Goal: Transaction & Acquisition: Purchase product/service

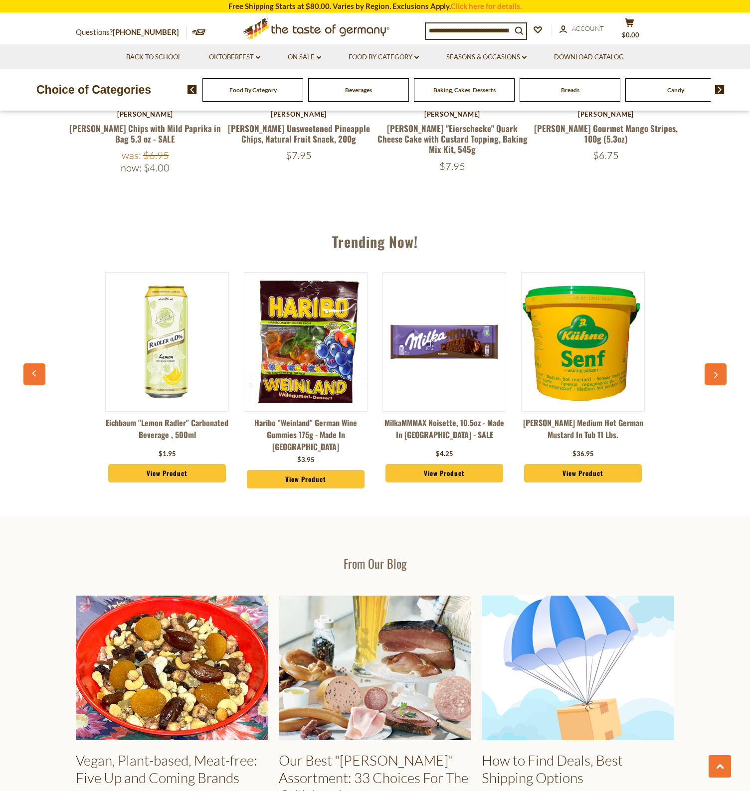
scroll to position [1058, 0]
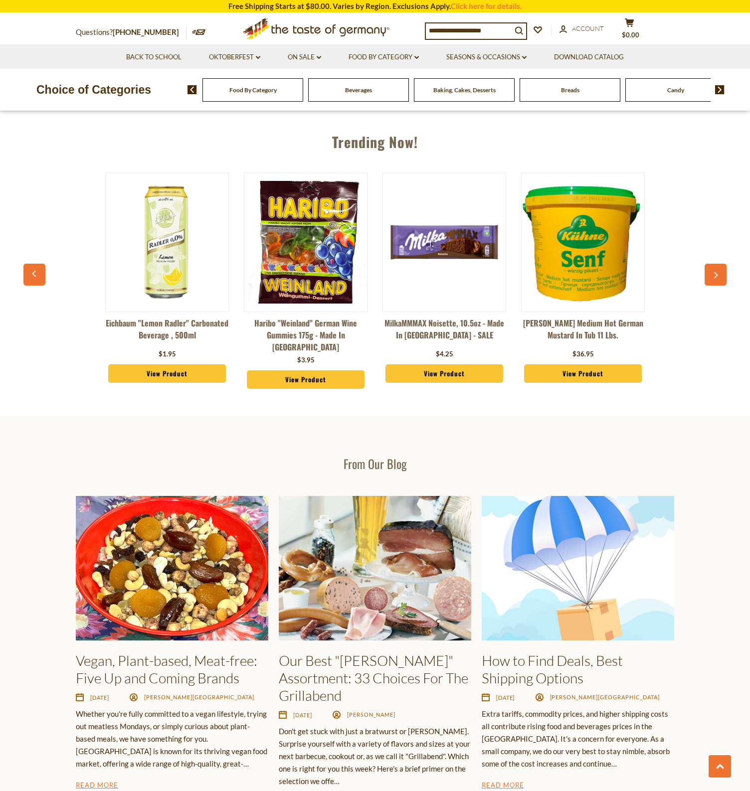
click at [716, 264] on button "button" at bounding box center [715, 275] width 22 height 22
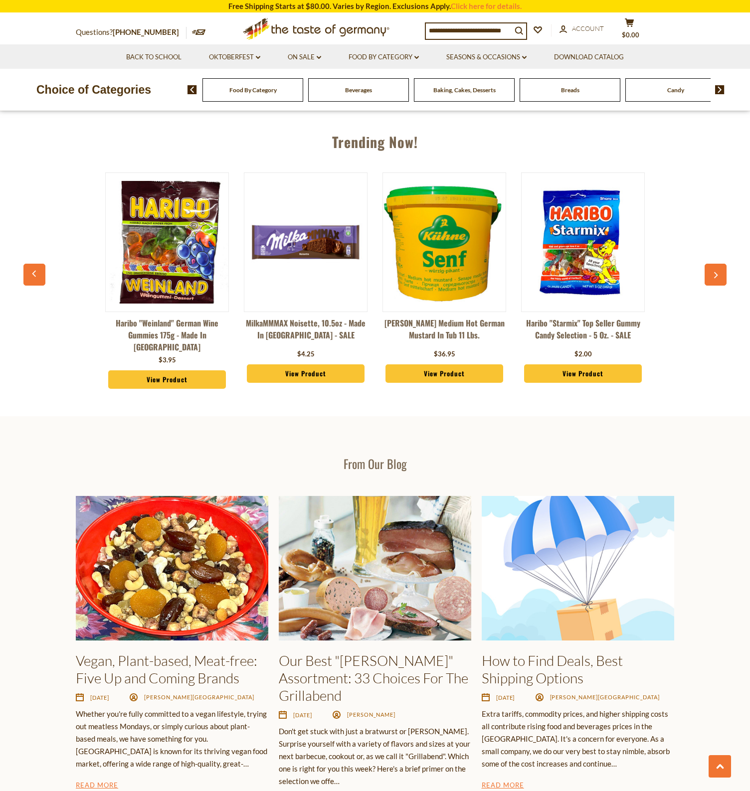
click at [716, 264] on button "button" at bounding box center [715, 275] width 22 height 22
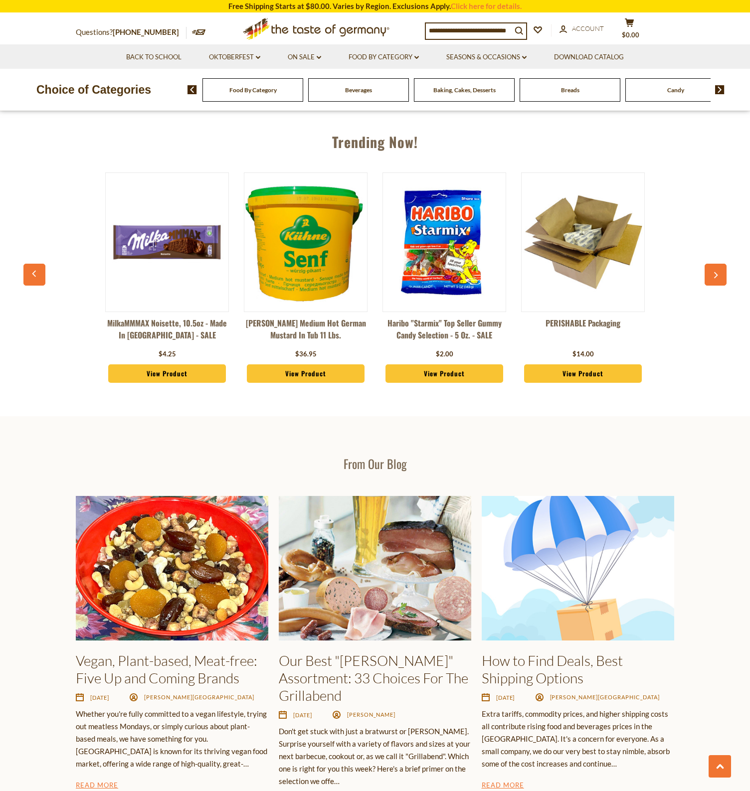
click at [716, 264] on button "button" at bounding box center [715, 275] width 22 height 22
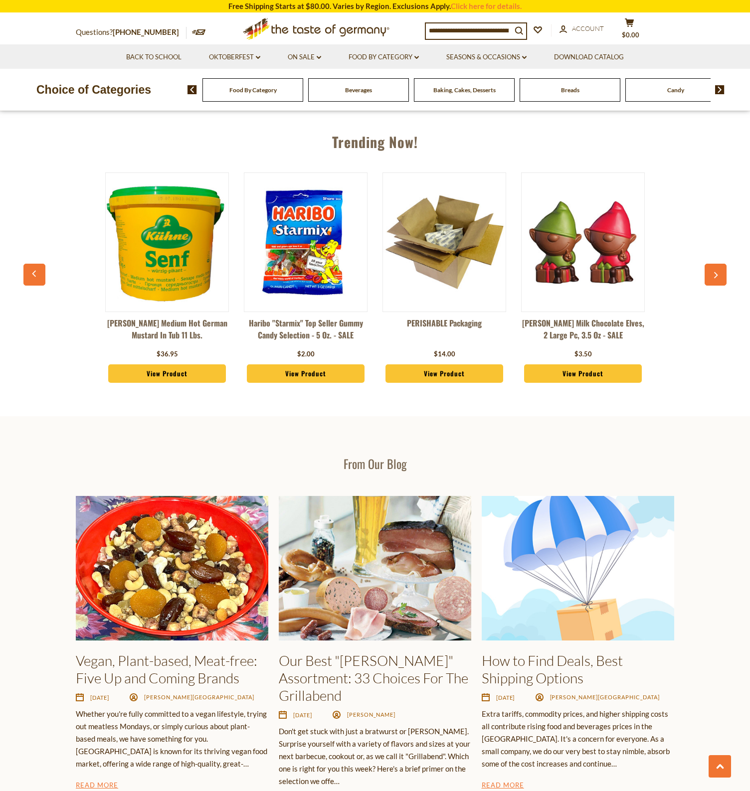
click at [716, 264] on button "button" at bounding box center [715, 275] width 22 height 22
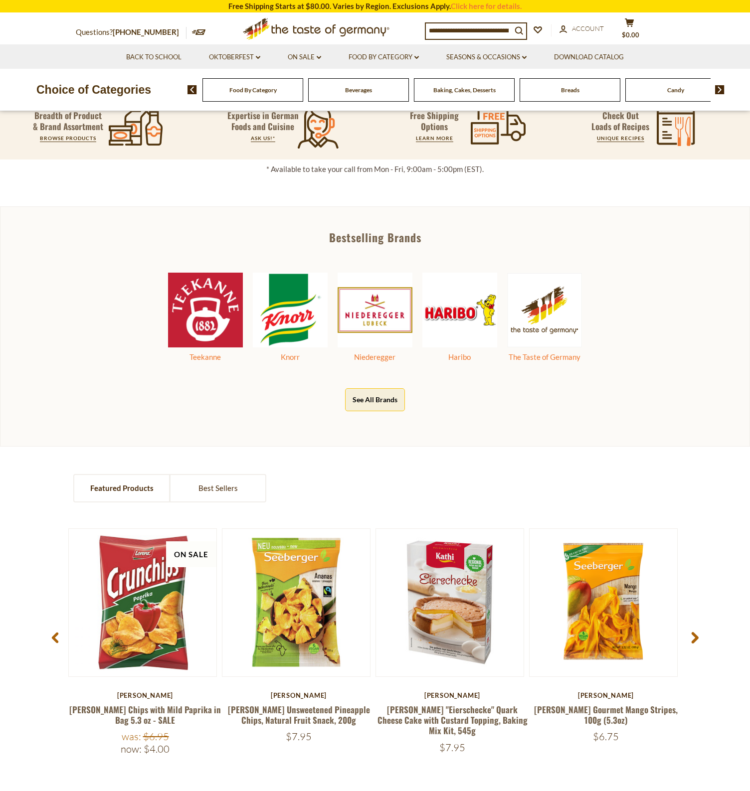
scroll to position [492, 0]
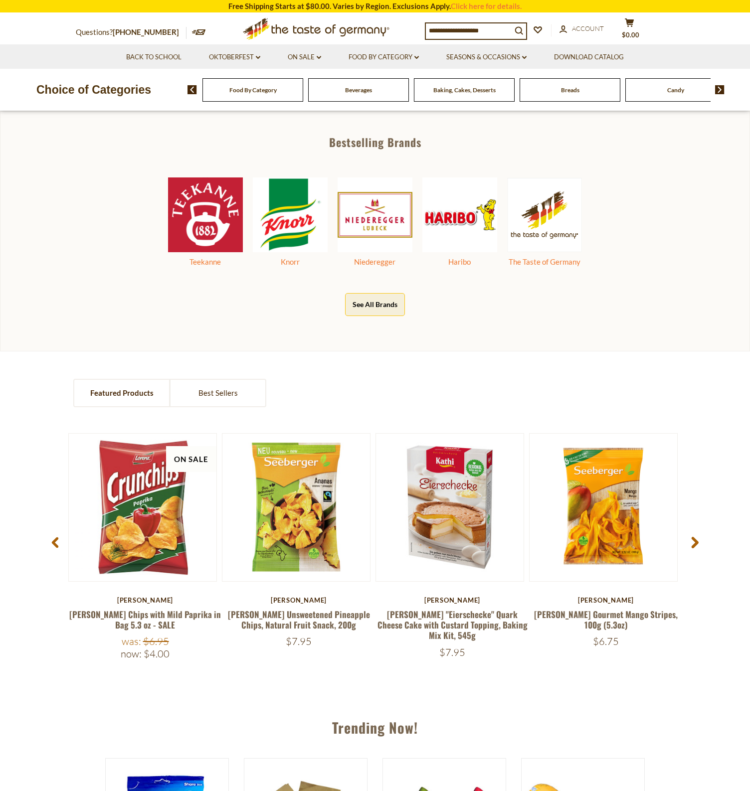
click at [692, 532] on span at bounding box center [694, 544] width 23 height 31
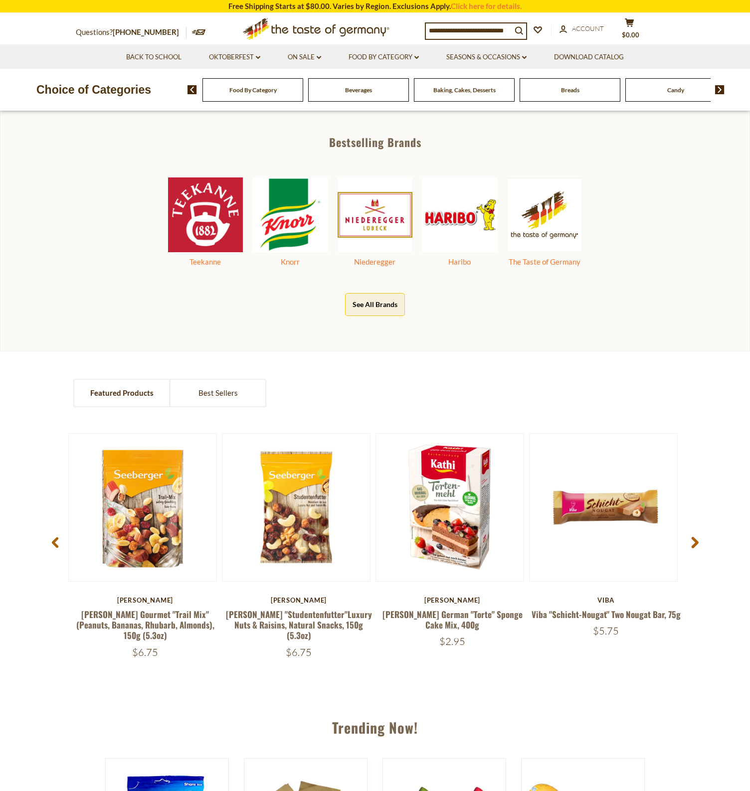
click at [470, 28] on input at bounding box center [469, 30] width 86 height 14
type input "*******"
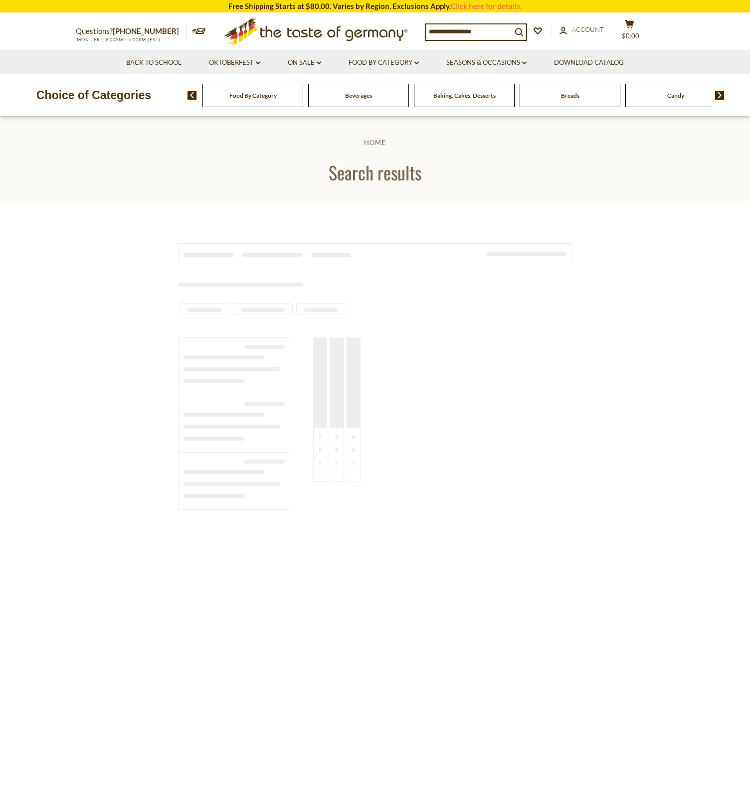
type input "*******"
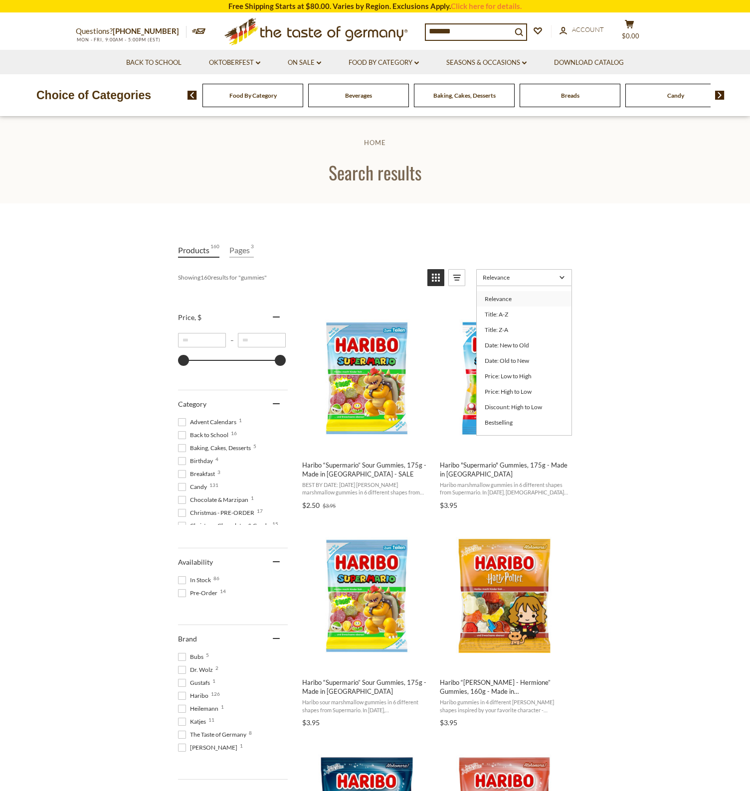
click at [528, 276] on span "Relevance" at bounding box center [519, 277] width 73 height 7
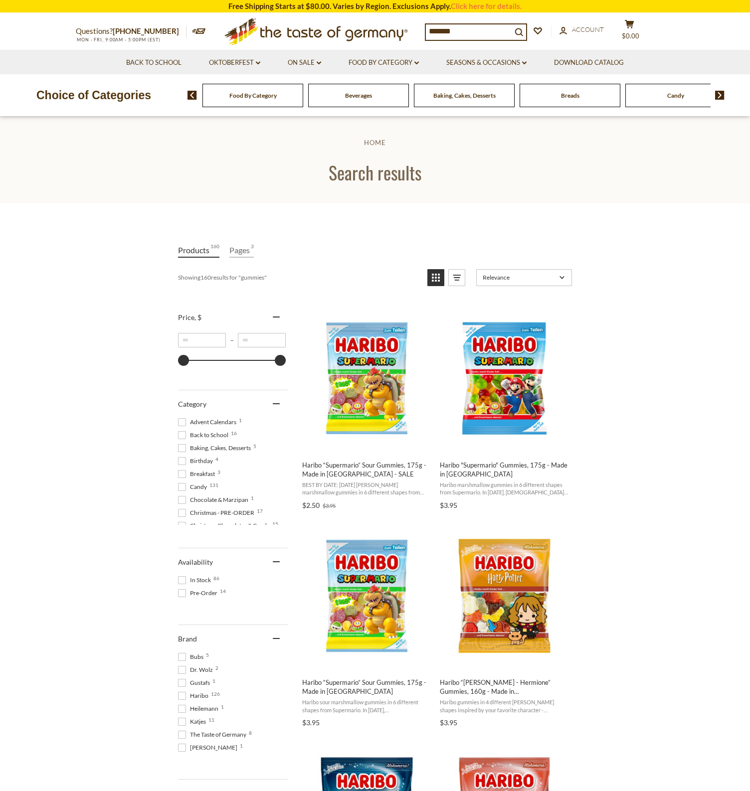
click at [528, 276] on span "Relevance" at bounding box center [519, 277] width 73 height 7
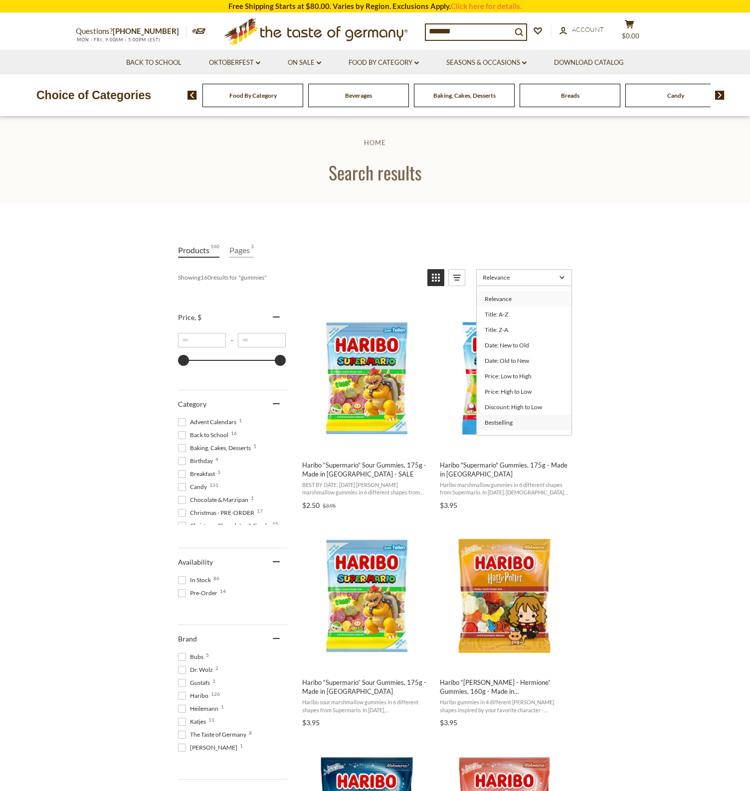
click at [510, 418] on link "Bestselling" at bounding box center [524, 422] width 95 height 15
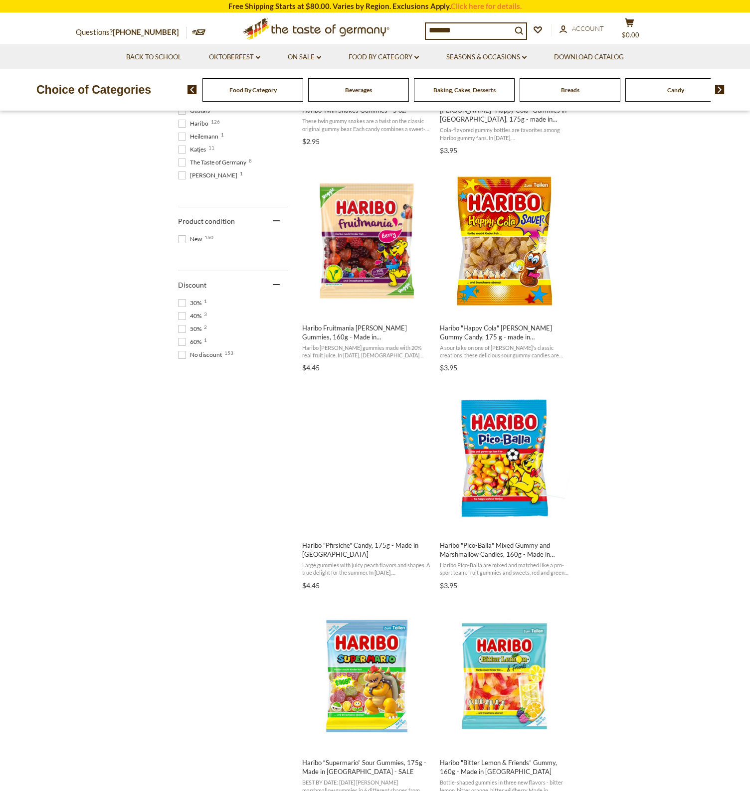
scroll to position [571, 0]
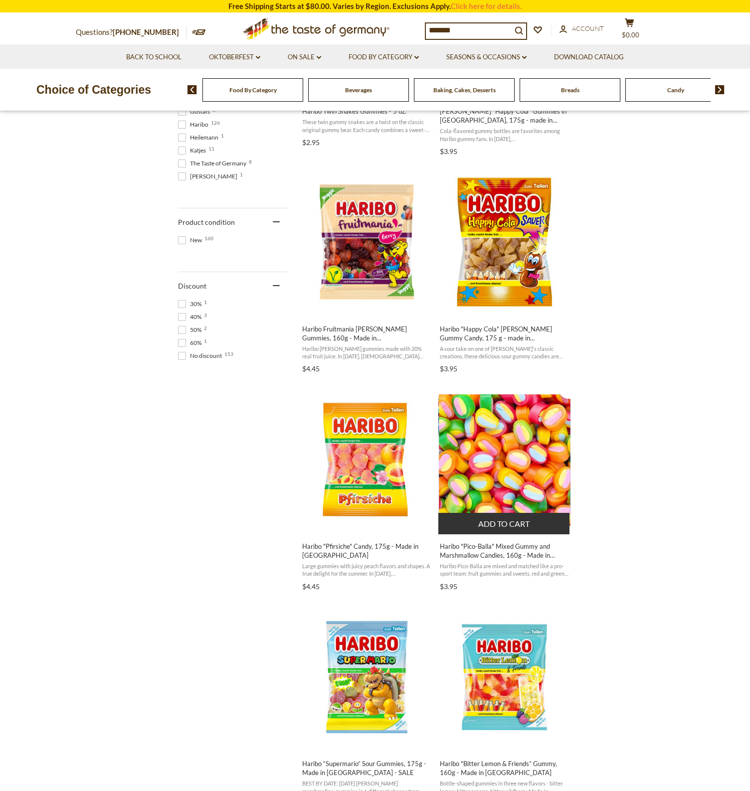
click at [473, 465] on img "Haribo" at bounding box center [504, 459] width 132 height 133
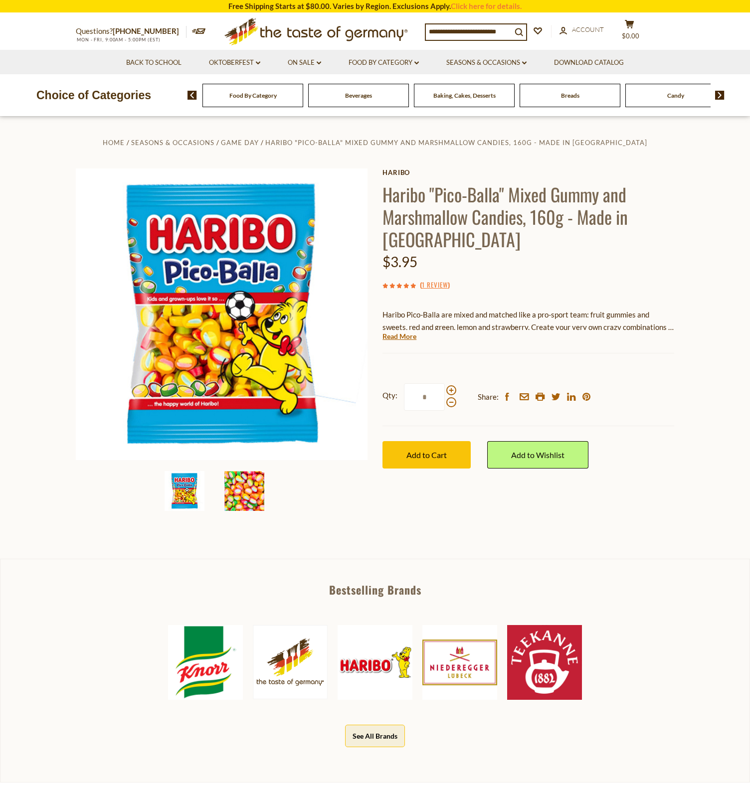
click at [244, 479] on img at bounding box center [244, 491] width 40 height 40
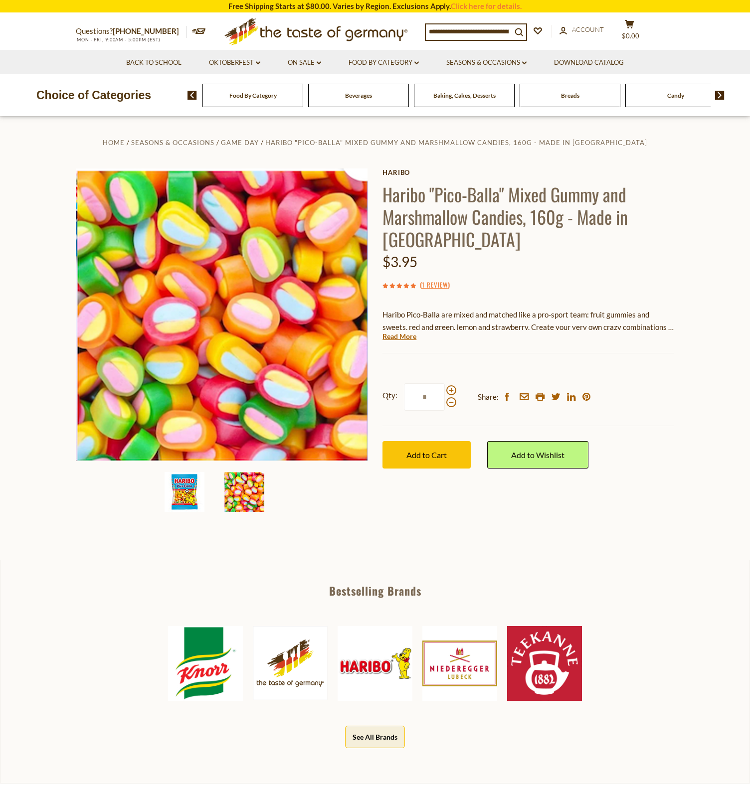
click at [178, 506] on img at bounding box center [185, 492] width 40 height 40
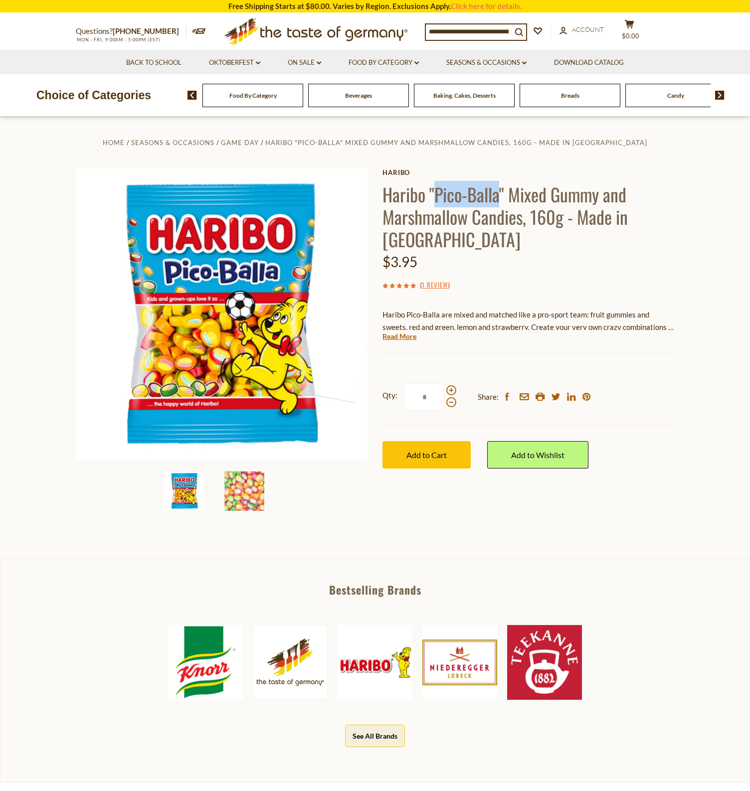
drag, startPoint x: 436, startPoint y: 191, endPoint x: 499, endPoint y: 195, distance: 62.9
click at [499, 195] on h1 "Haribo "Pico-Balla" Mixed Gummy and Marshmallow Candies, 160g - Made in [GEOGRA…" at bounding box center [528, 216] width 292 height 67
copy h1 "Pico-Balla"
click at [493, 28] on input at bounding box center [469, 31] width 86 height 14
paste input "**********"
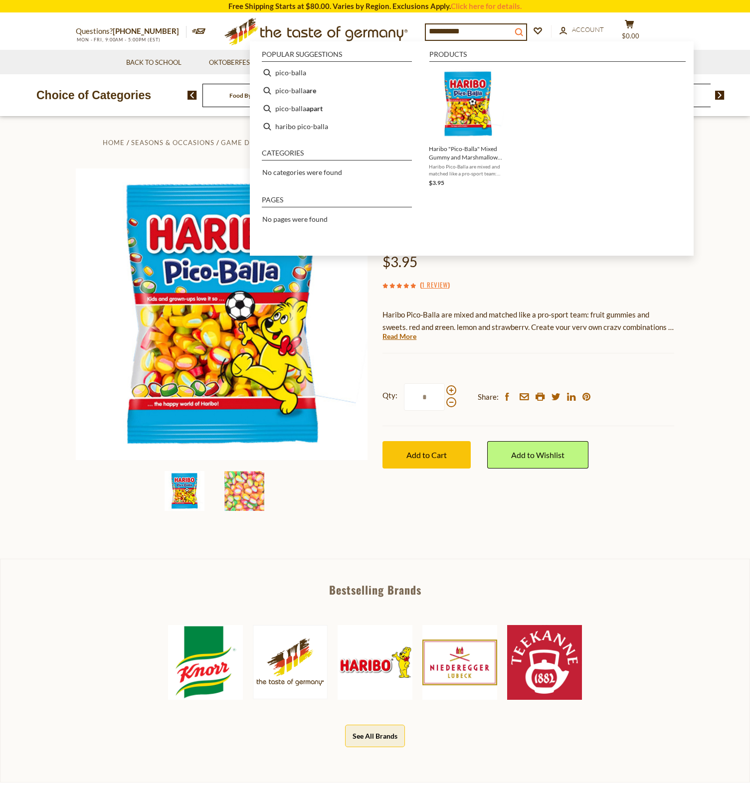
type input "**********"
click at [523, 28] on icon "search_icon" at bounding box center [519, 32] width 8 height 8
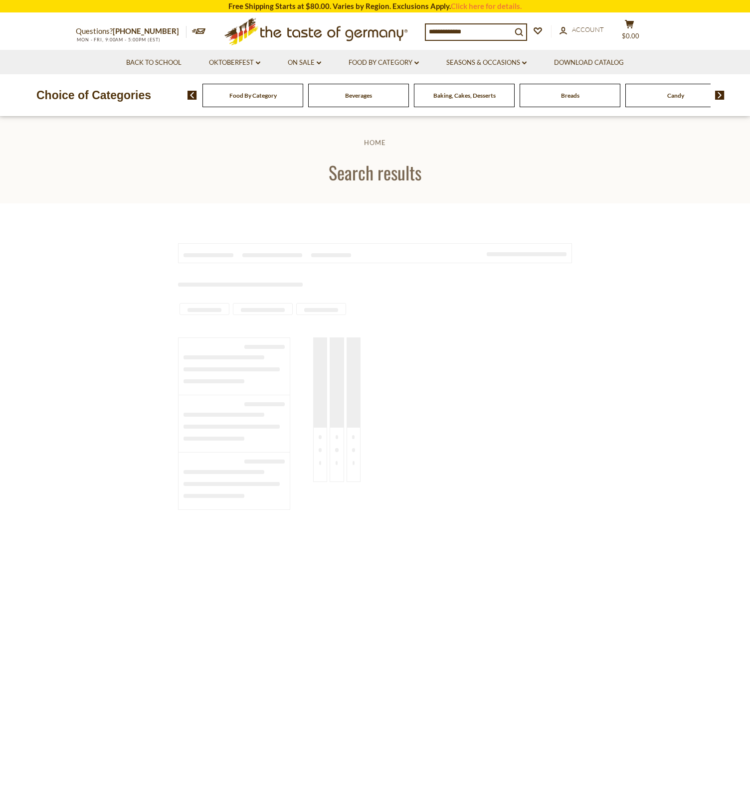
scroll to position [571, 0]
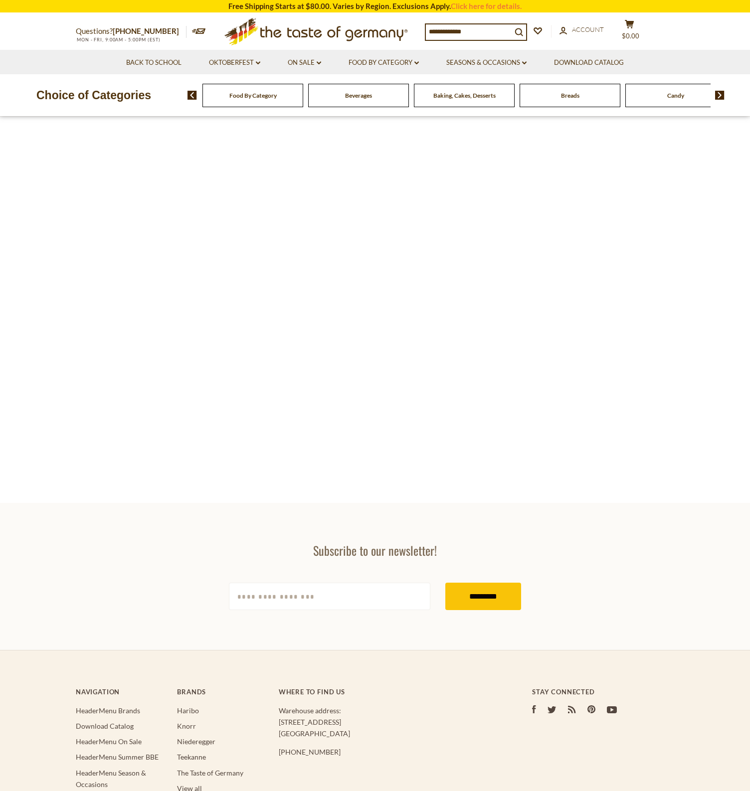
type input "*******"
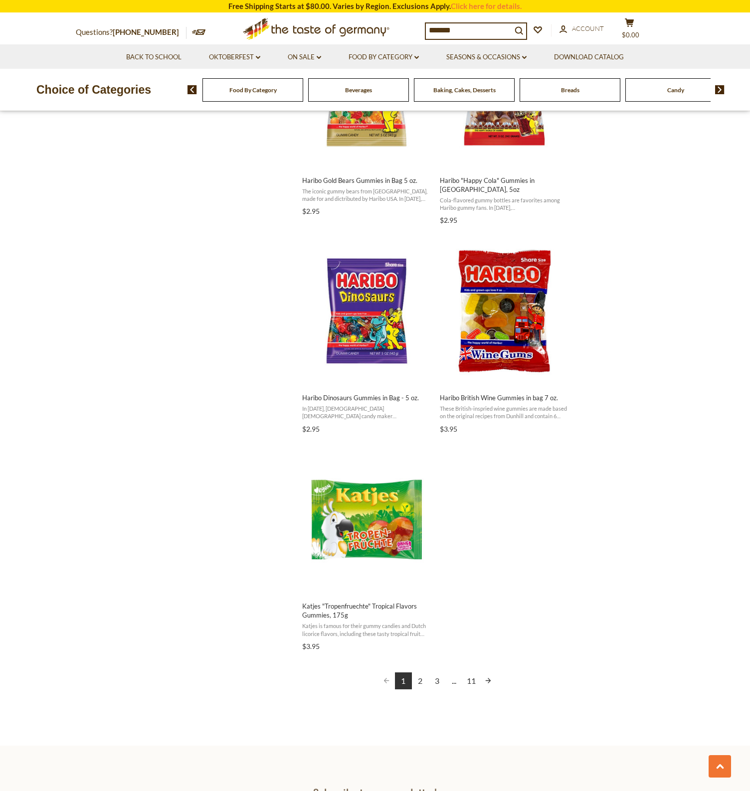
scroll to position [1406, 0]
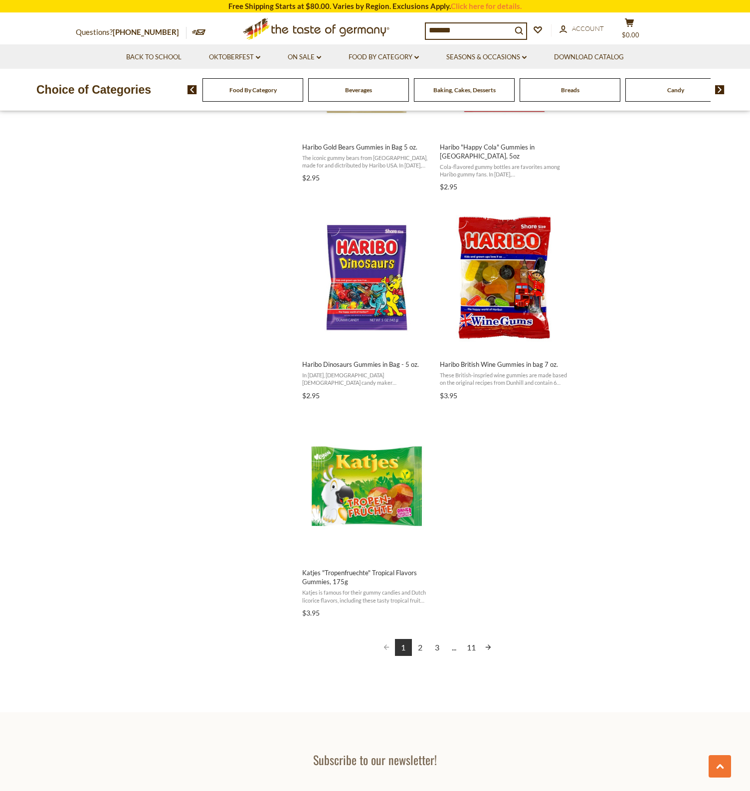
click at [425, 639] on link "2" at bounding box center [420, 647] width 17 height 17
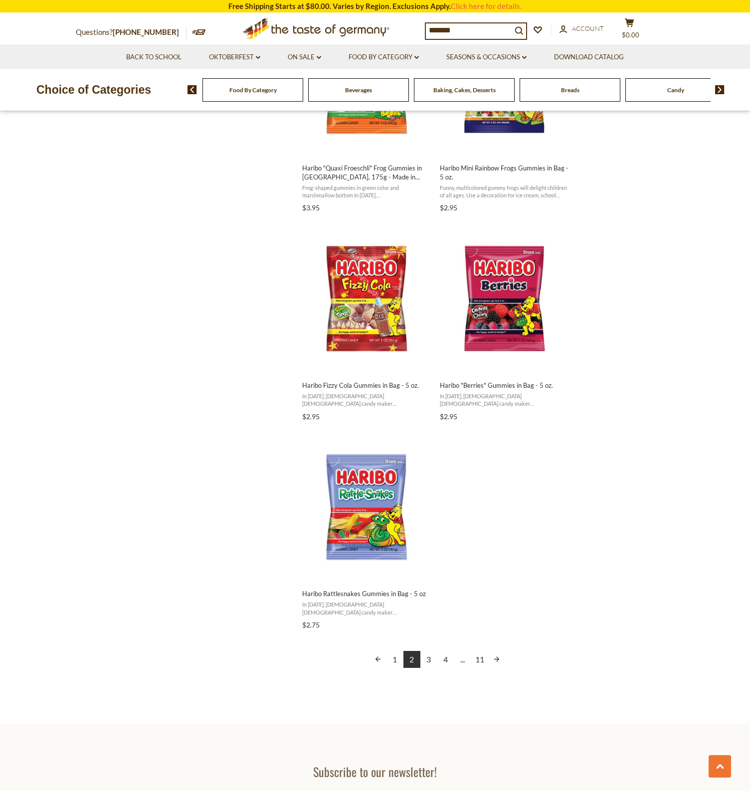
scroll to position [1376, 0]
click at [433, 656] on link "3" at bounding box center [428, 660] width 17 height 17
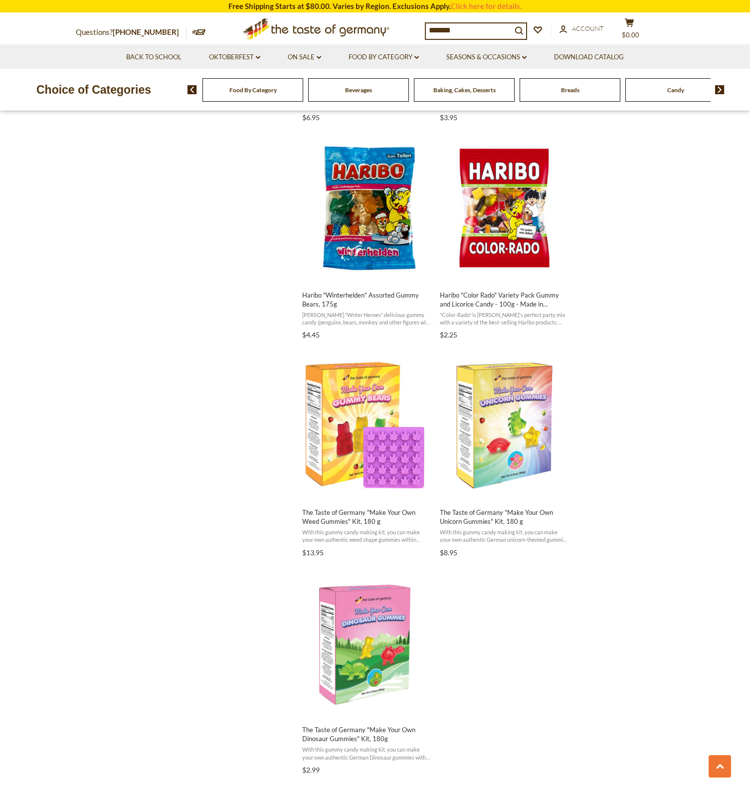
scroll to position [1658, 0]
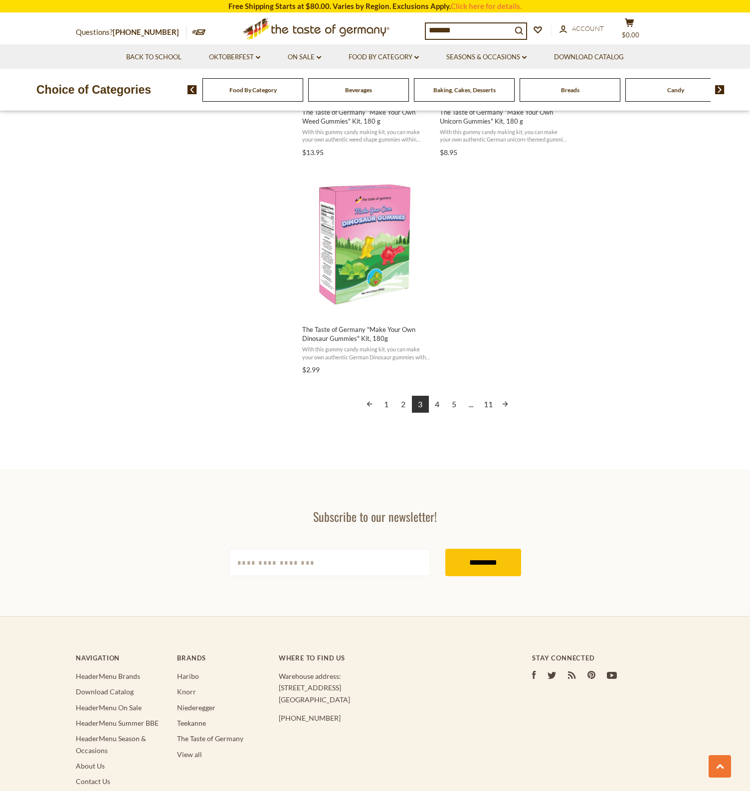
click at [257, 556] on input "[EMAIL_ADDRESS][DOMAIN_NAME]" at bounding box center [329, 562] width 201 height 27
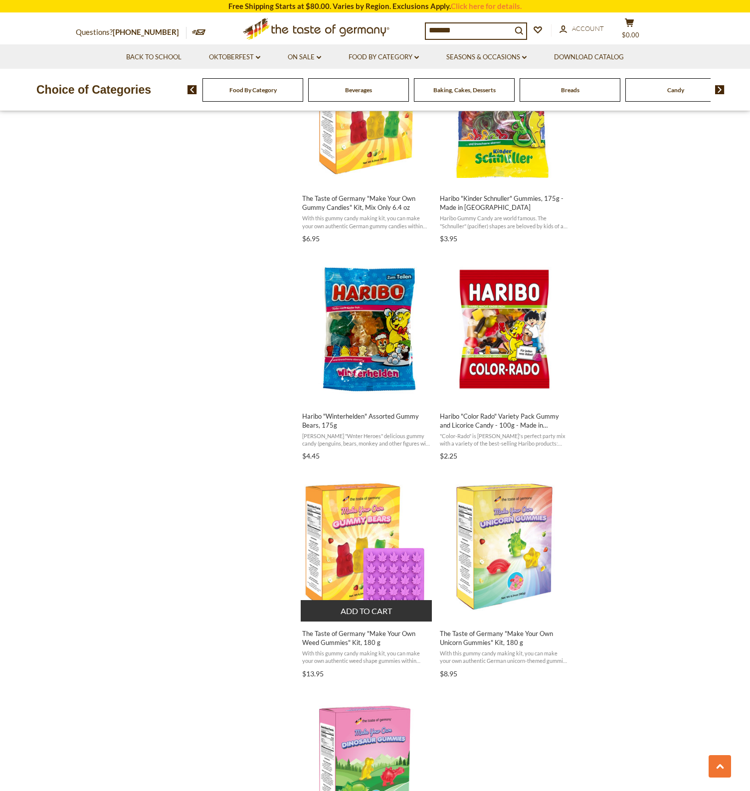
scroll to position [1301, 0]
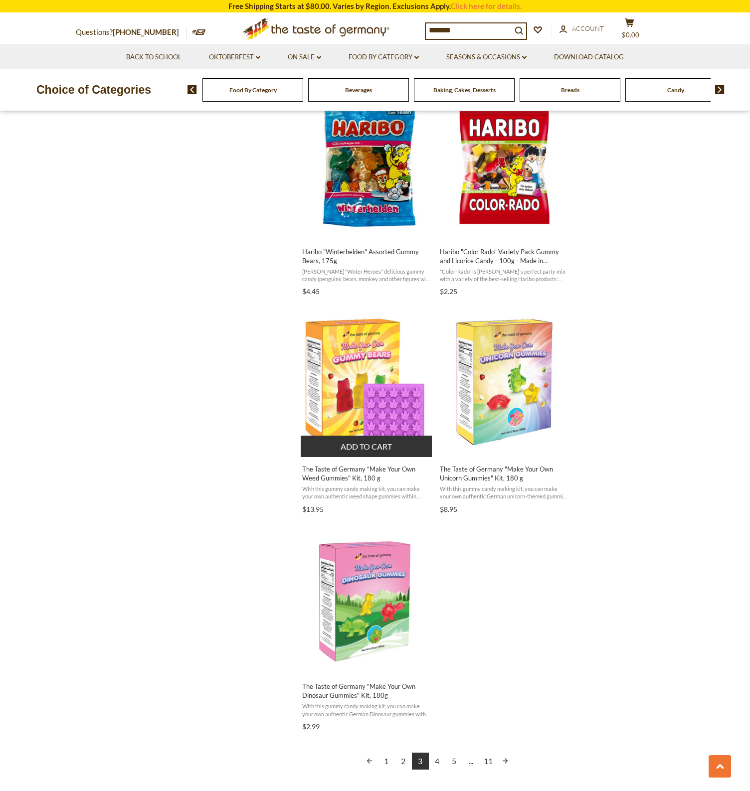
click at [342, 380] on img "The Taste of Germany" at bounding box center [367, 383] width 132 height 132
click at [441, 753] on link "4" at bounding box center [437, 761] width 17 height 17
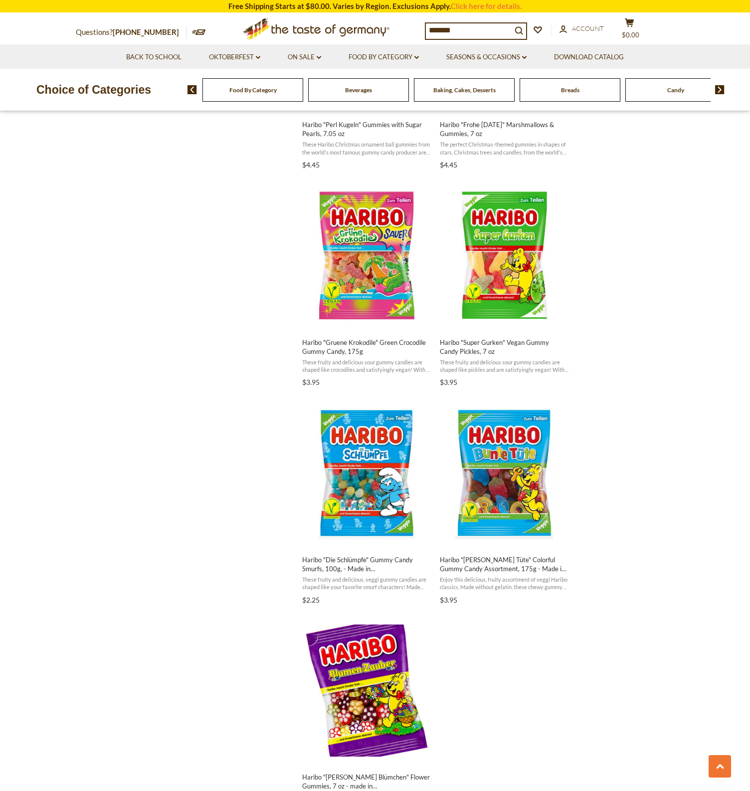
scroll to position [1454, 0]
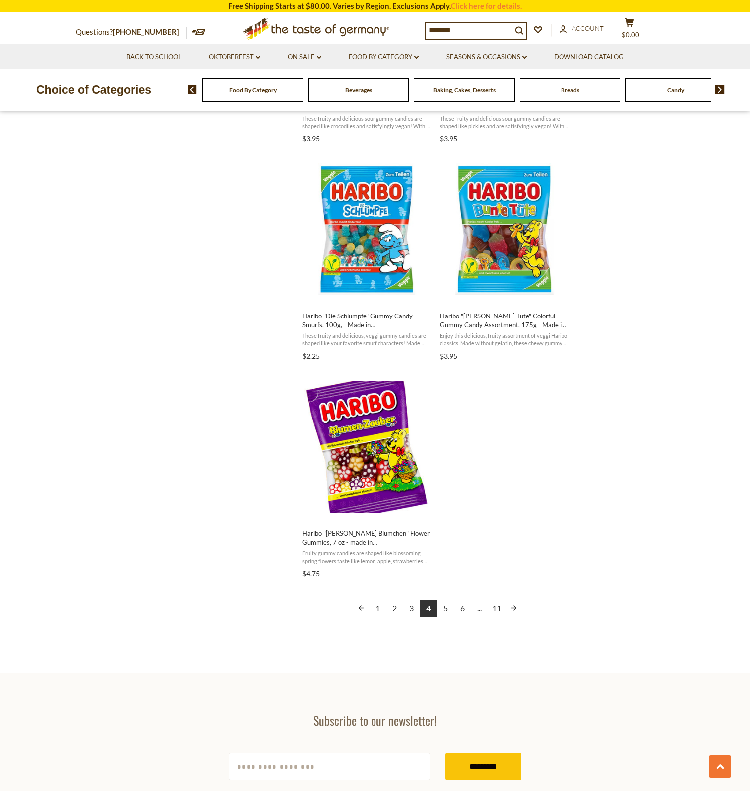
click at [448, 605] on link "5" at bounding box center [445, 608] width 17 height 17
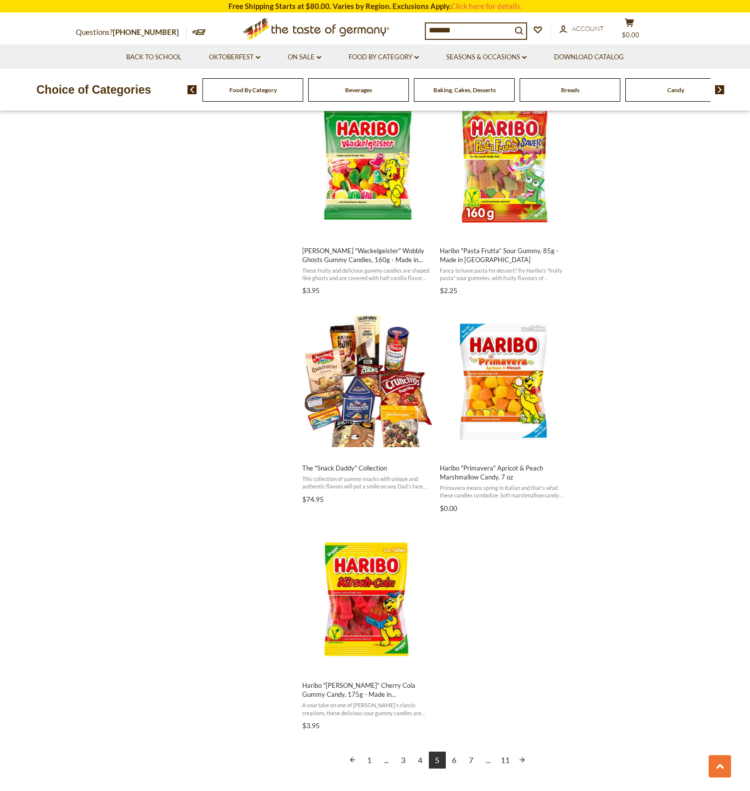
scroll to position [1301, 0]
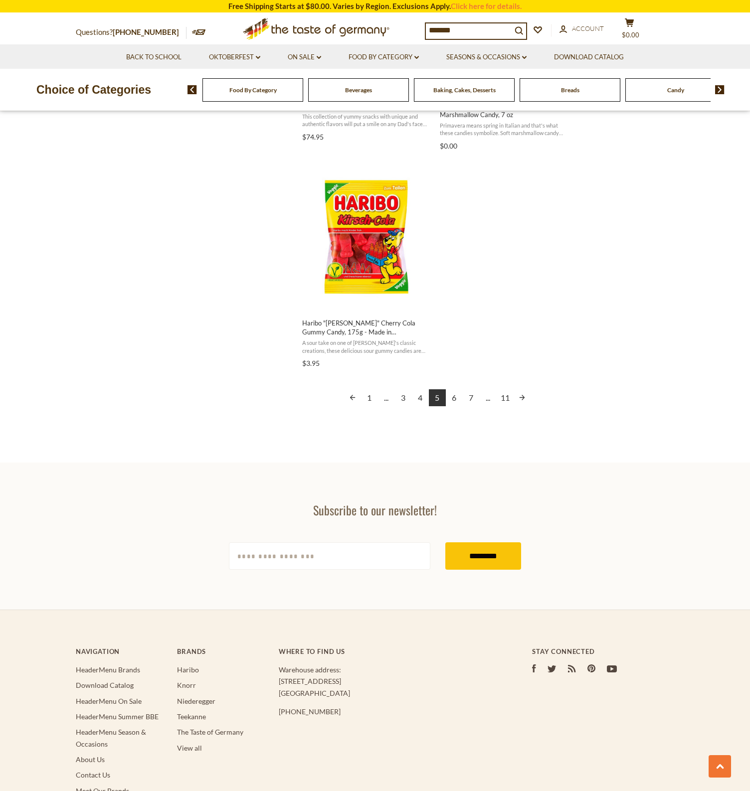
click at [450, 399] on link "6" at bounding box center [454, 397] width 17 height 17
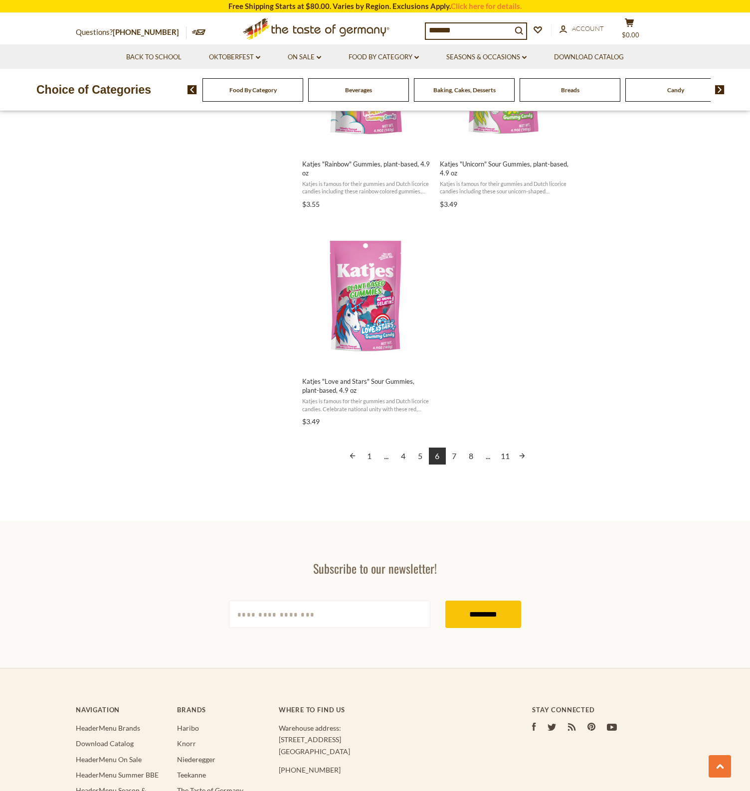
click at [453, 454] on link "7" at bounding box center [454, 456] width 17 height 17
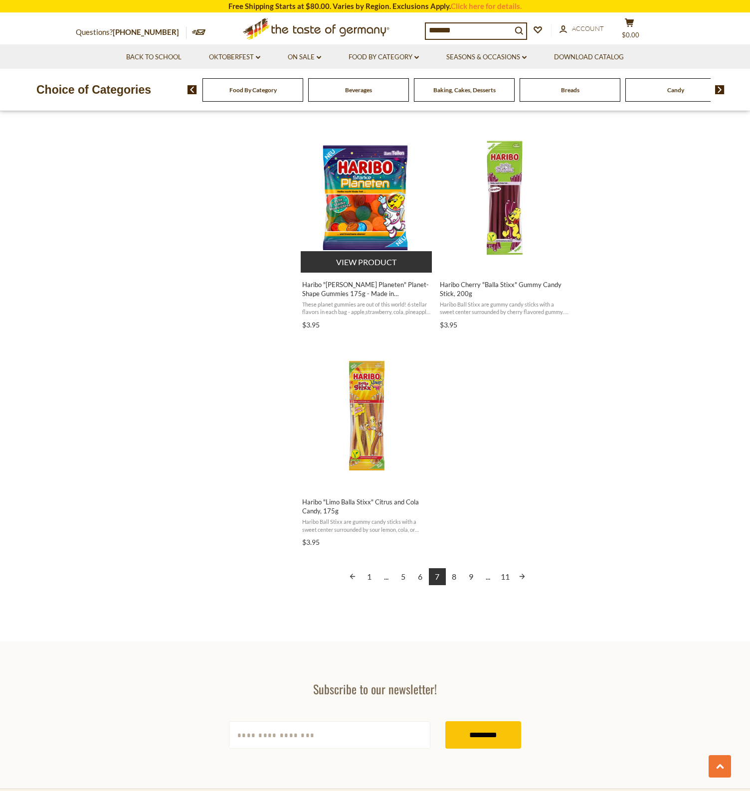
scroll to position [1529, 0]
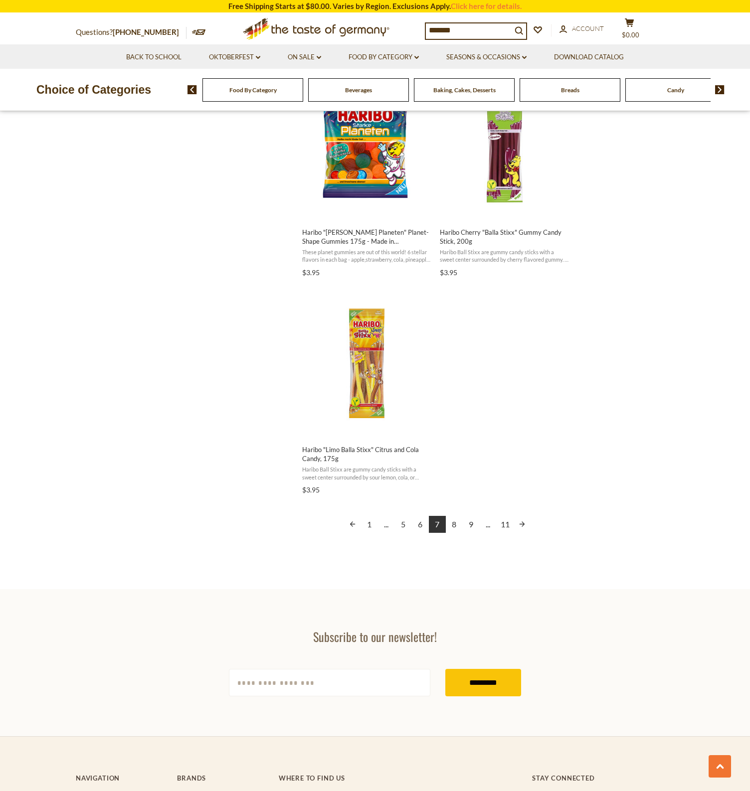
click at [451, 530] on div "1 ... 5 6 7 8 9 ... 11" at bounding box center [437, 525] width 270 height 18
click at [452, 527] on link "8" at bounding box center [454, 524] width 17 height 17
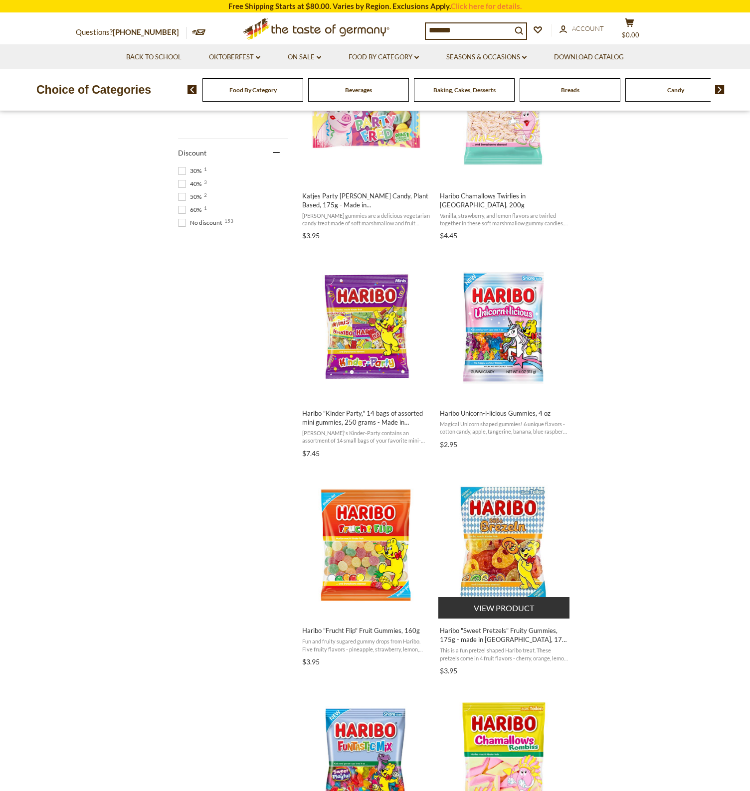
scroll to position [959, 0]
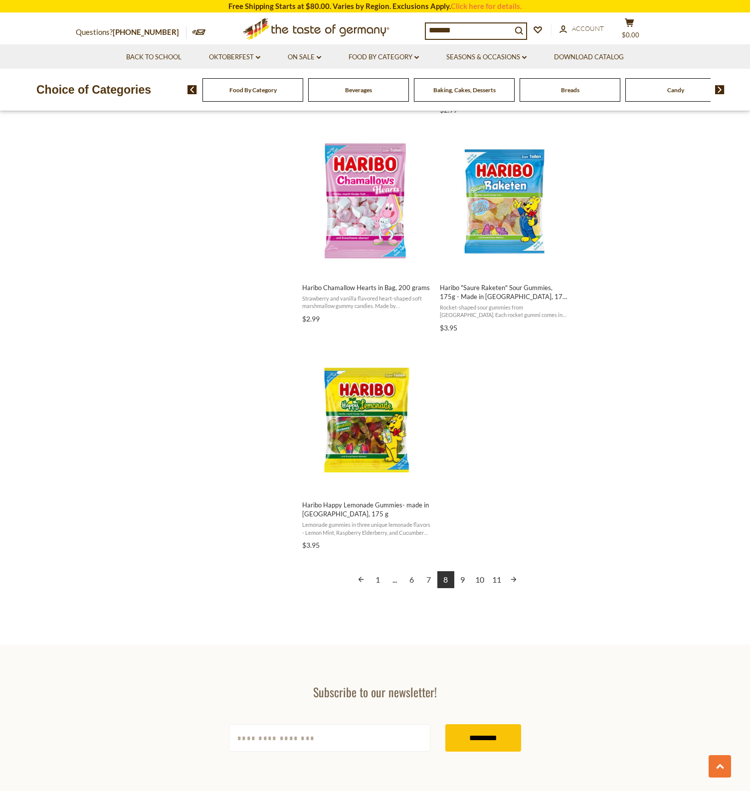
click at [466, 577] on link "9" at bounding box center [462, 579] width 17 height 17
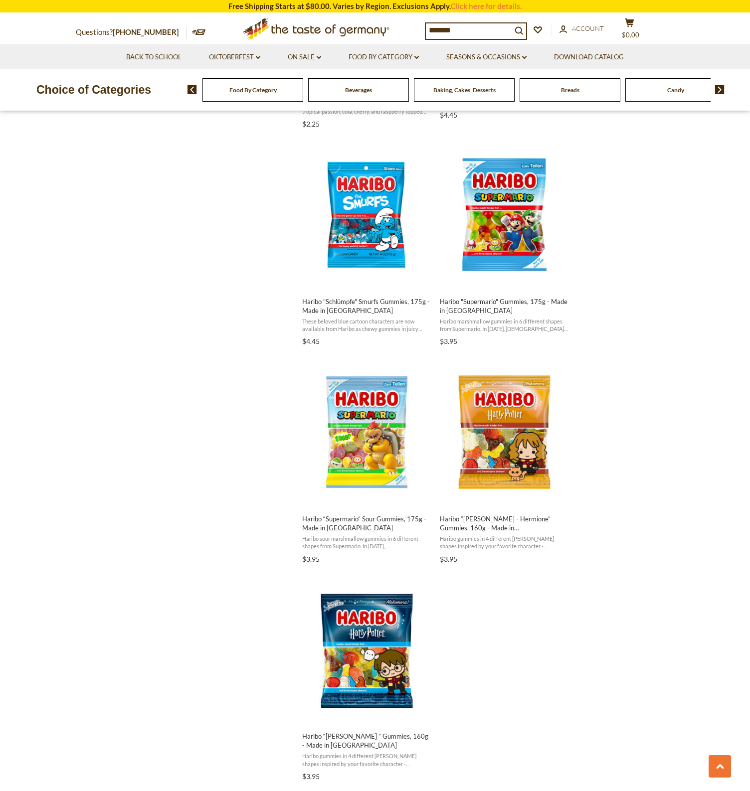
scroll to position [1422, 0]
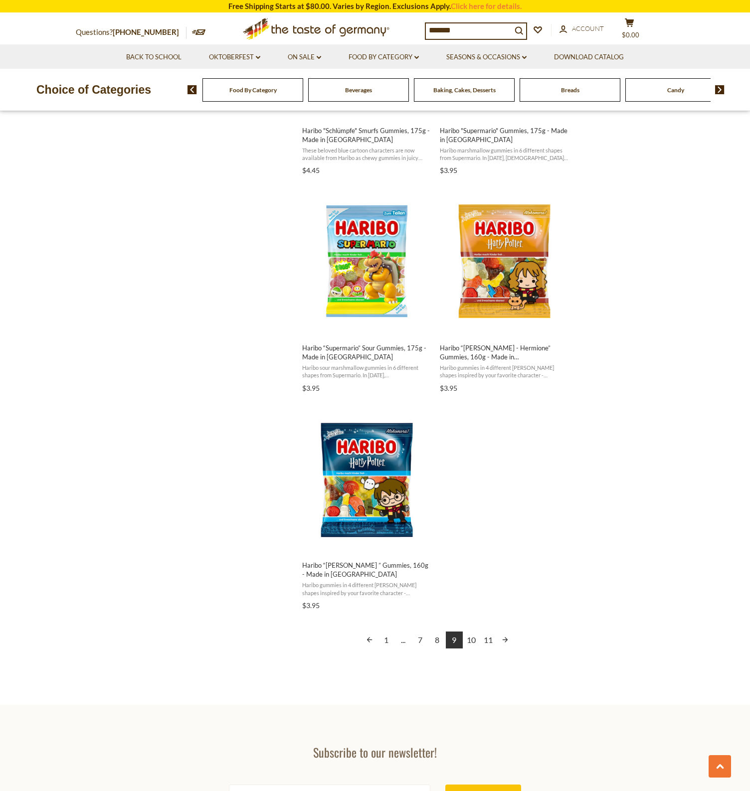
click at [471, 640] on link "10" at bounding box center [471, 640] width 17 height 17
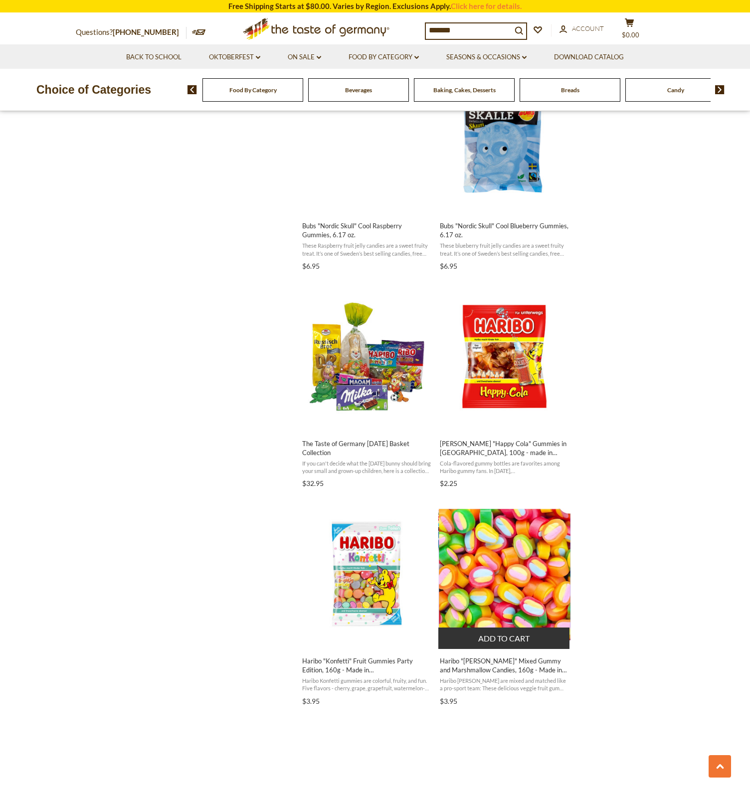
scroll to position [1109, 0]
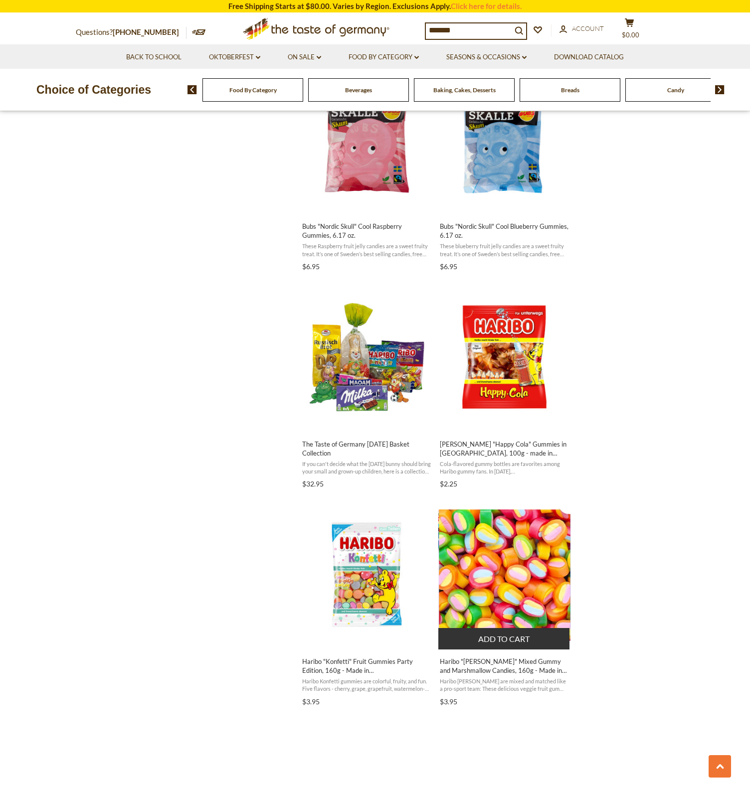
click at [512, 604] on img "Haribo" at bounding box center [504, 575] width 132 height 133
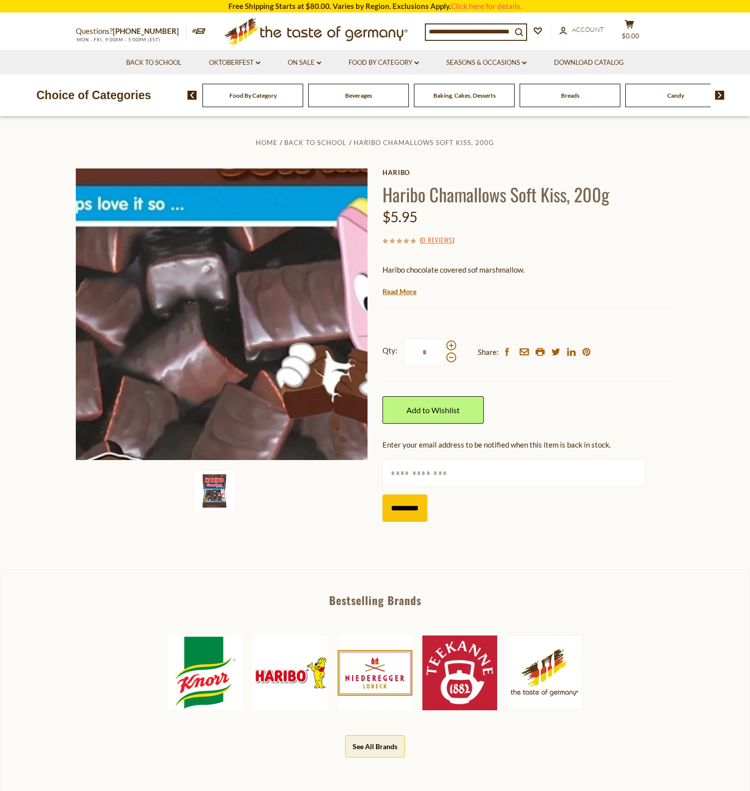
click at [239, 337] on img at bounding box center [222, 315] width 292 height 292
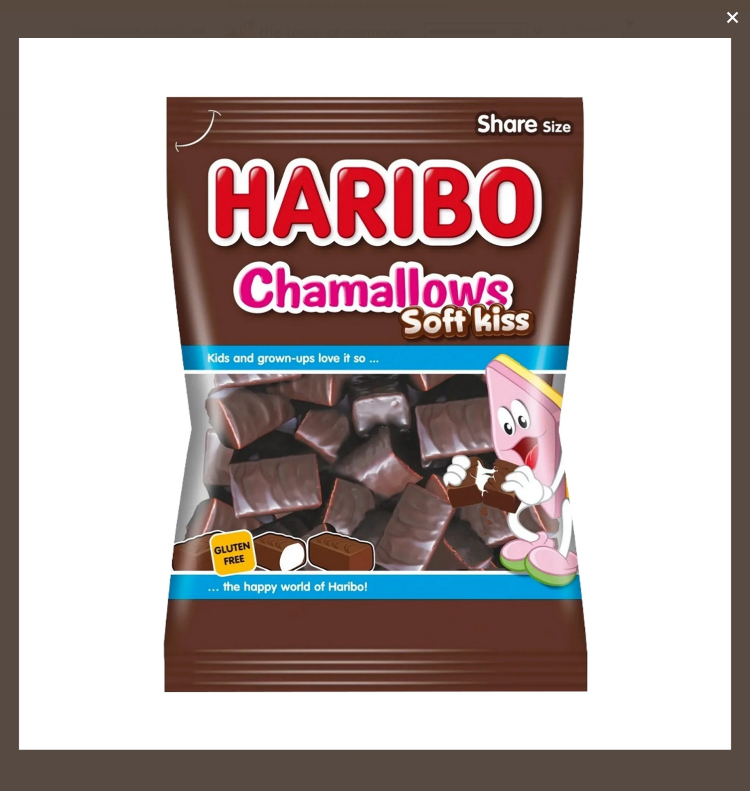
click at [427, 0] on div at bounding box center [375, 395] width 750 height 791
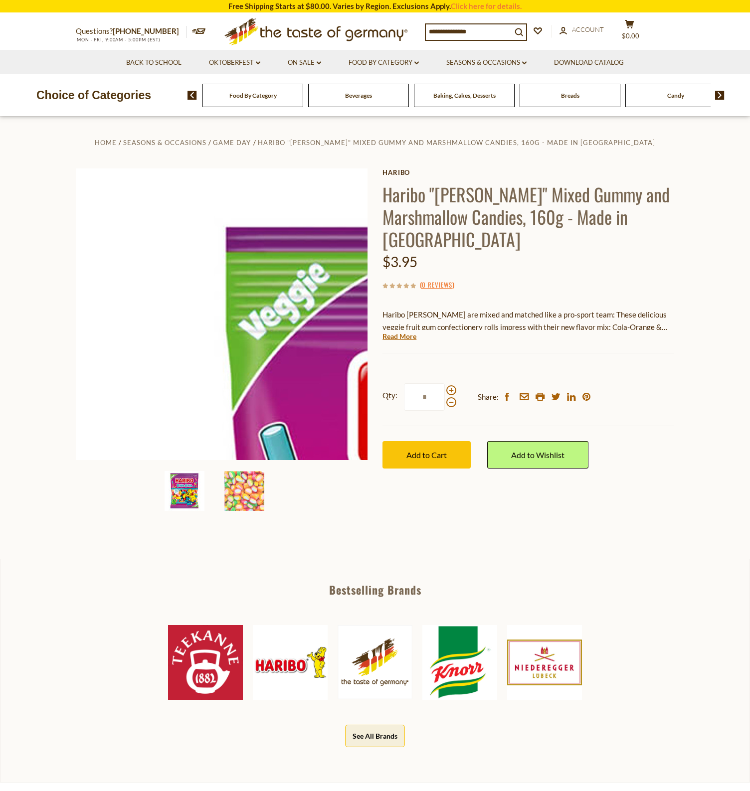
scroll to position [9, 0]
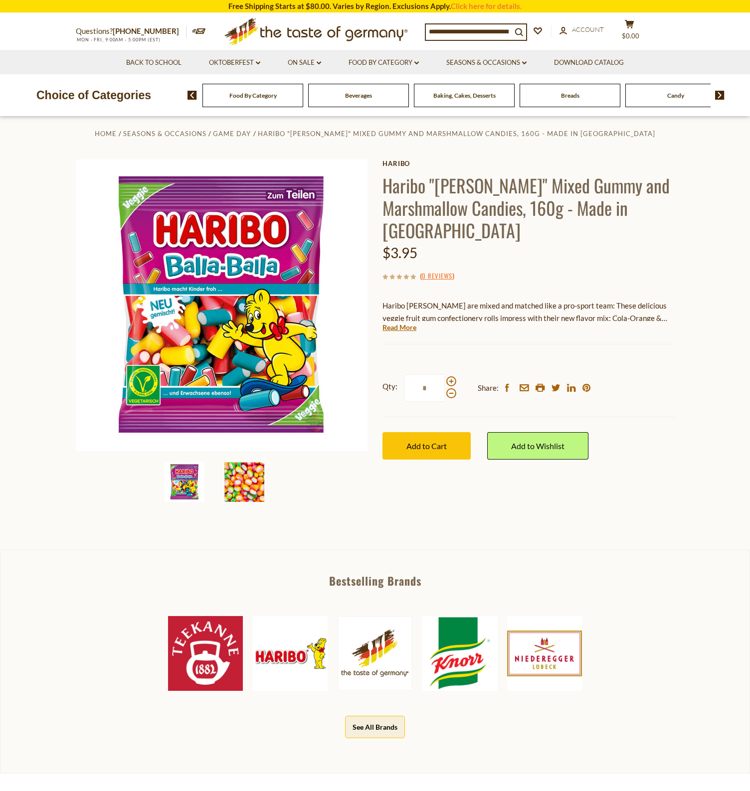
click at [250, 480] on img at bounding box center [244, 482] width 40 height 40
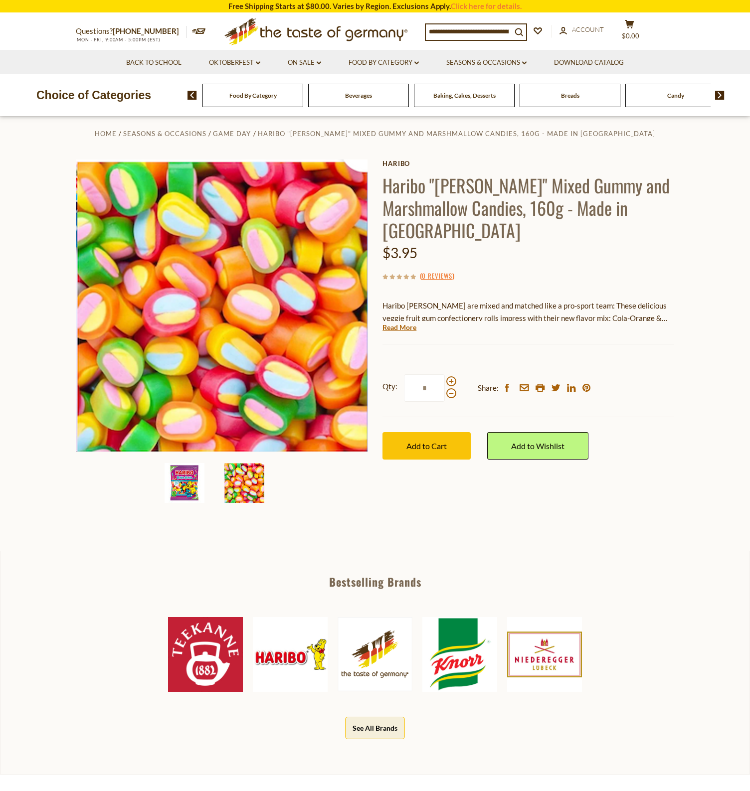
click at [195, 489] on img at bounding box center [185, 483] width 40 height 40
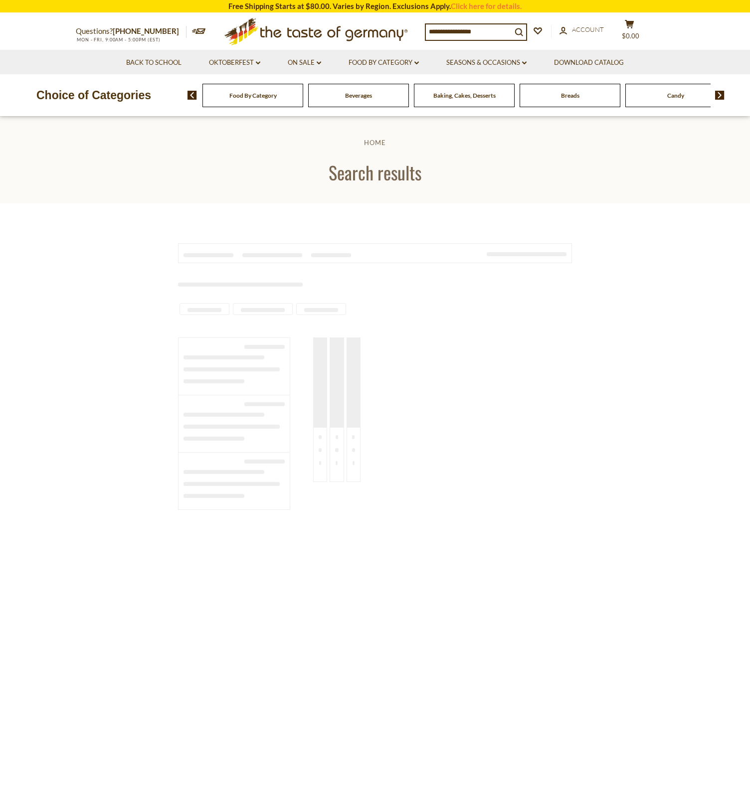
scroll to position [1109, 0]
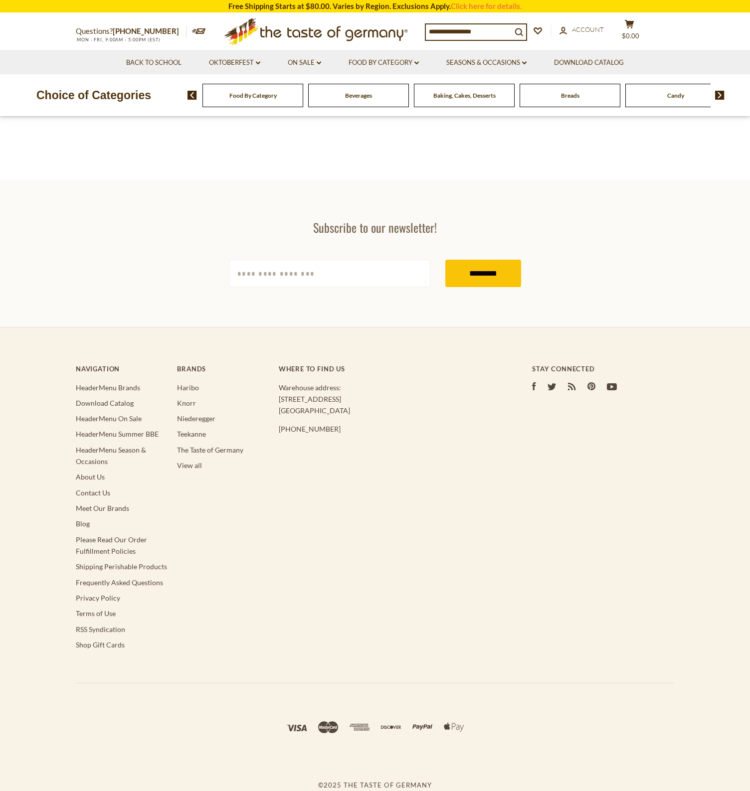
type input "*******"
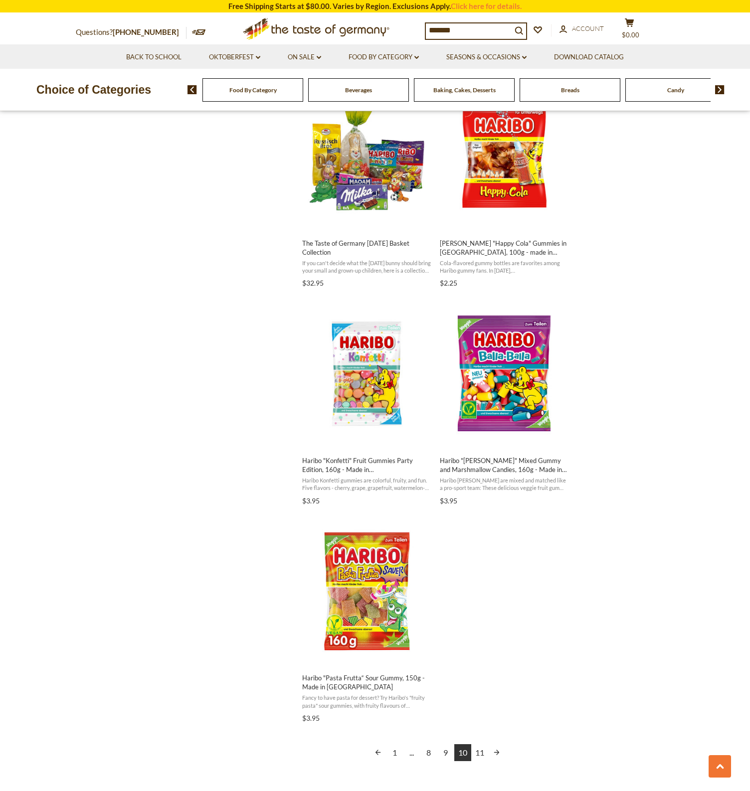
scroll to position [1323, 0]
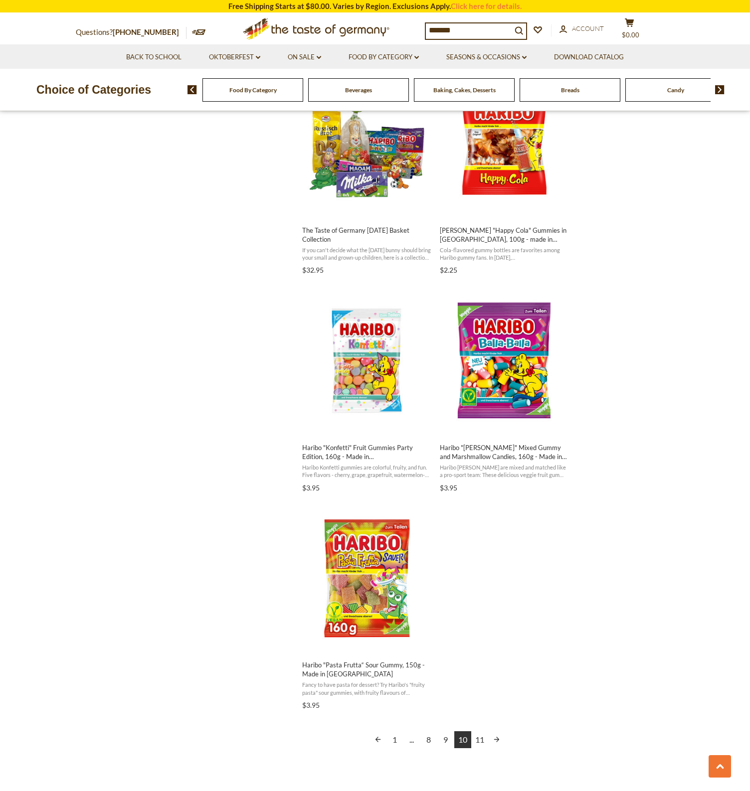
click at [470, 739] on link "10" at bounding box center [462, 739] width 17 height 17
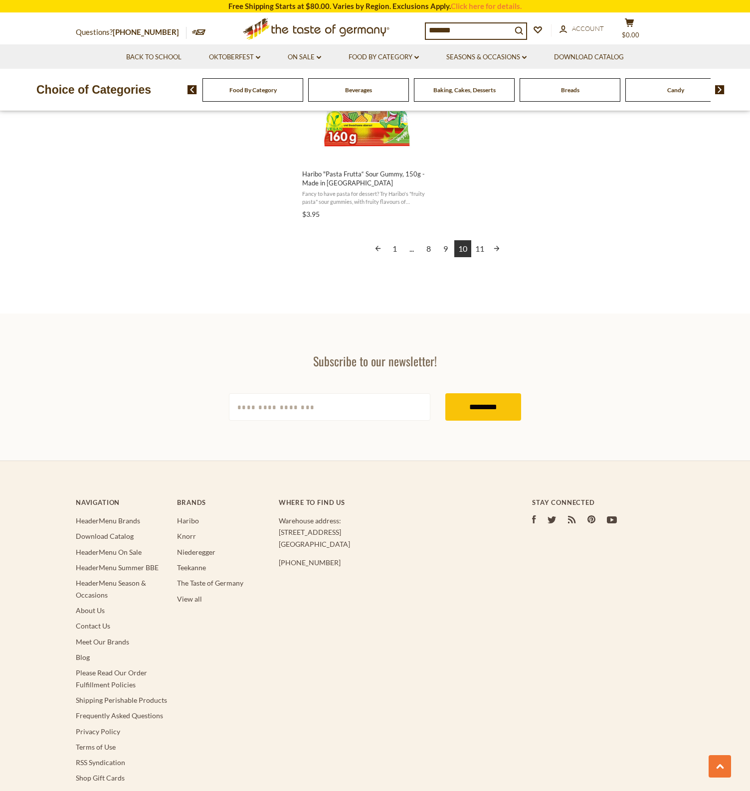
scroll to position [1637, 0]
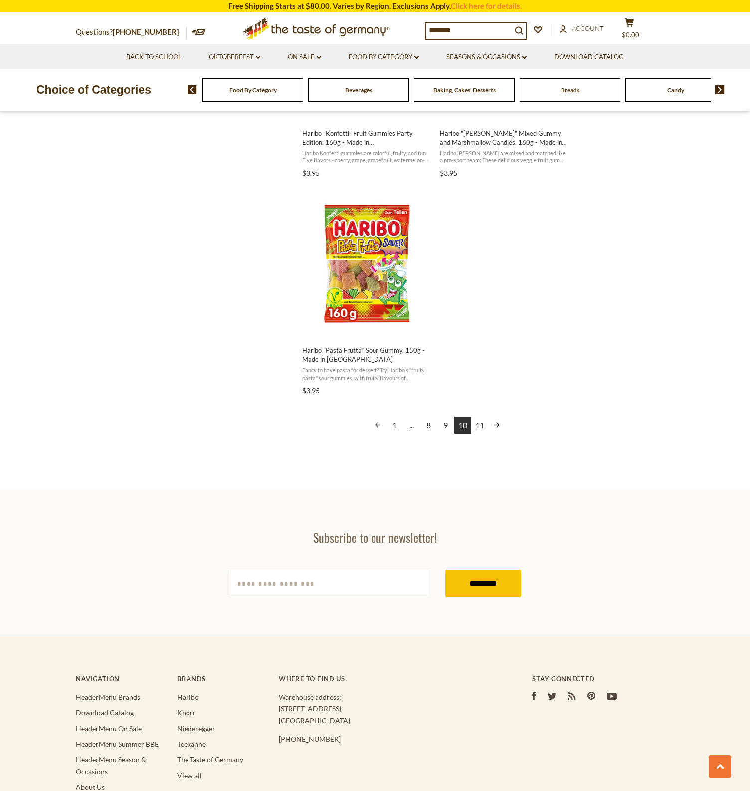
click at [479, 420] on link "11" at bounding box center [479, 425] width 17 height 17
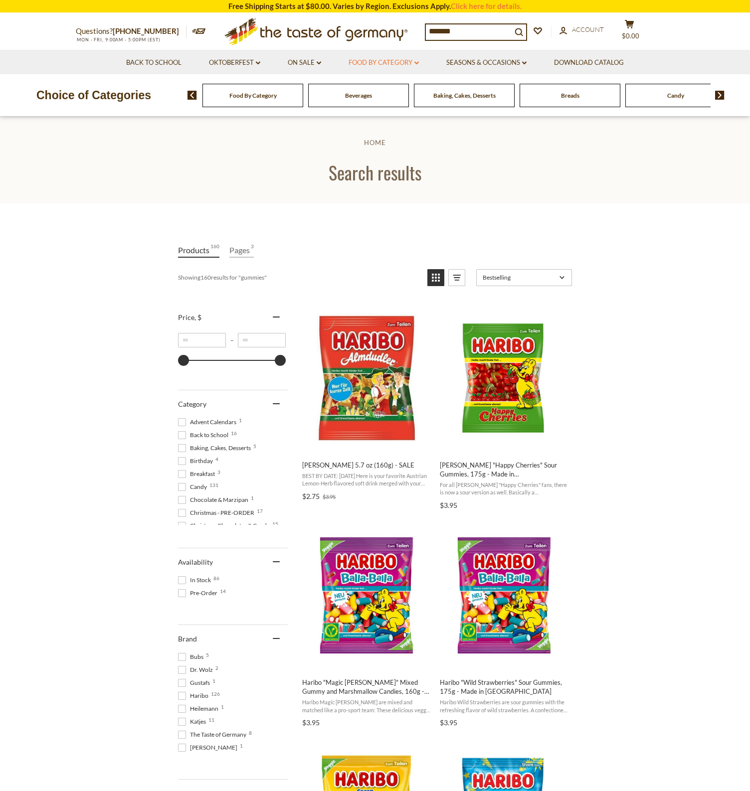
click at [383, 65] on link "Food By Category dropdown_arrow" at bounding box center [383, 62] width 70 height 11
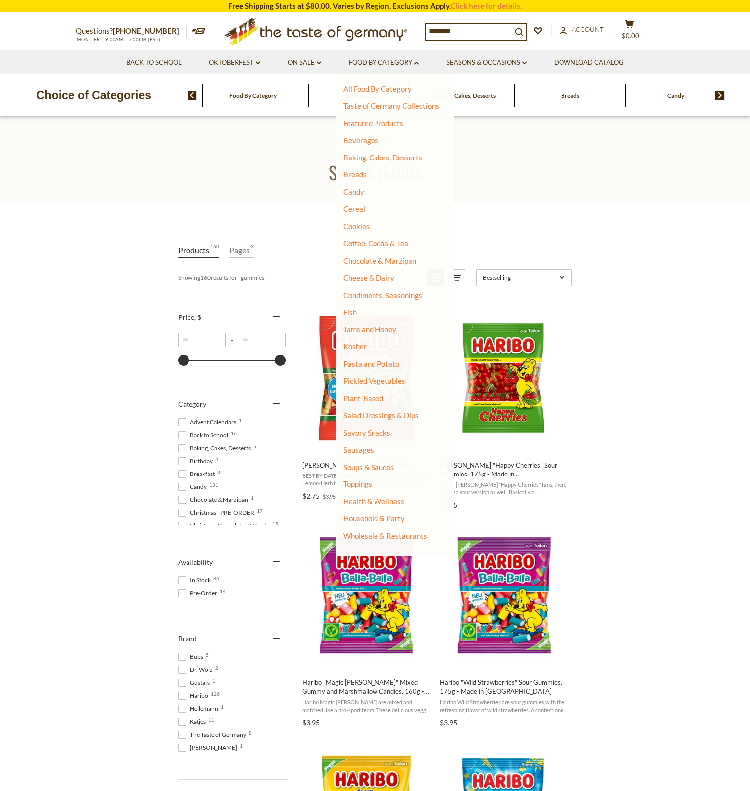
click at [321, 32] on icon ".st0{fill:#EDD300;} .st1{fill:#D33E21;}" at bounding box center [316, 31] width 186 height 36
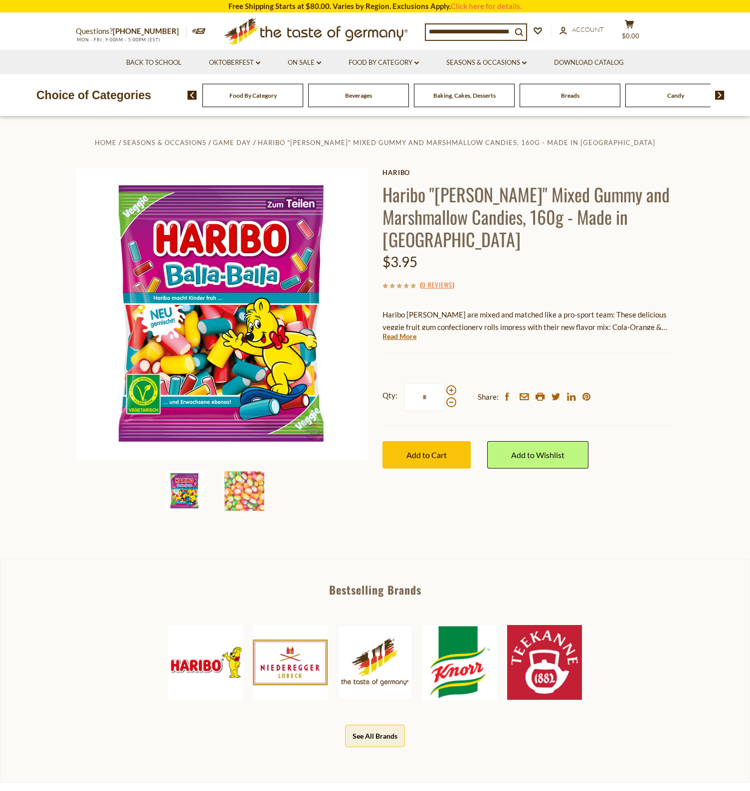
scroll to position [0, 0]
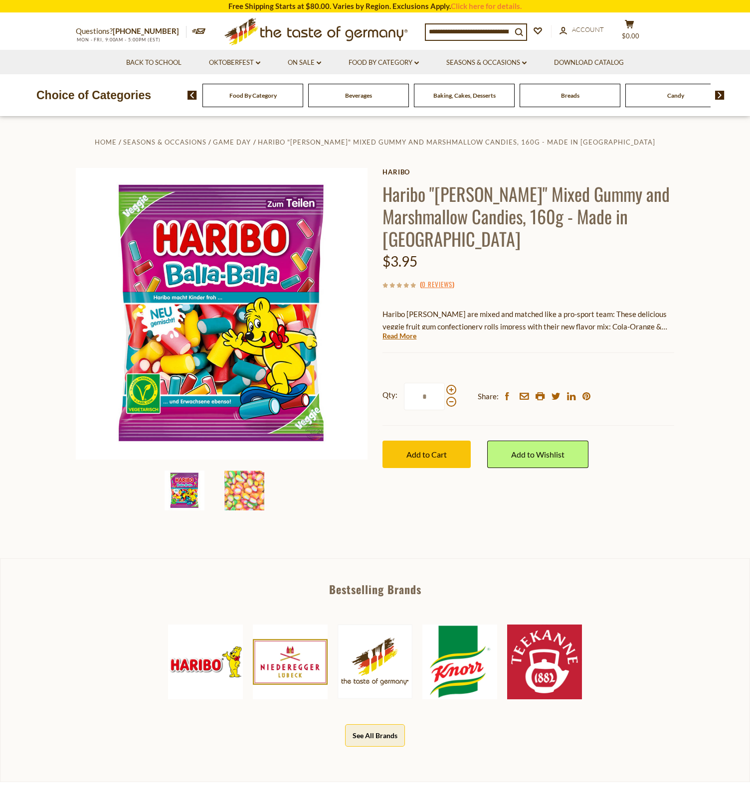
click at [335, 478] on div at bounding box center [222, 491] width 298 height 40
click at [269, 491] on div at bounding box center [251, 491] width 54 height 40
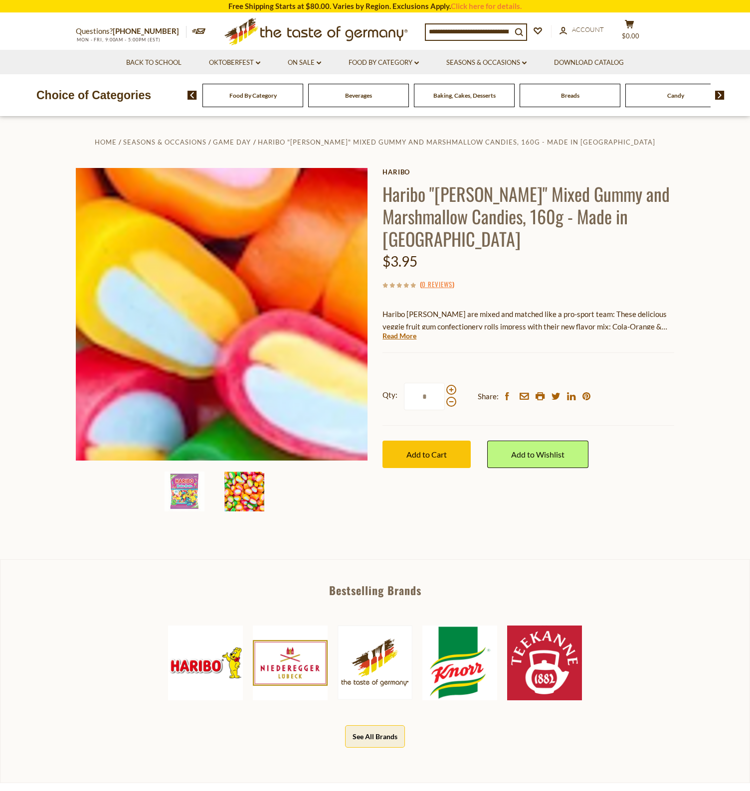
click at [262, 356] on img at bounding box center [222, 314] width 292 height 293
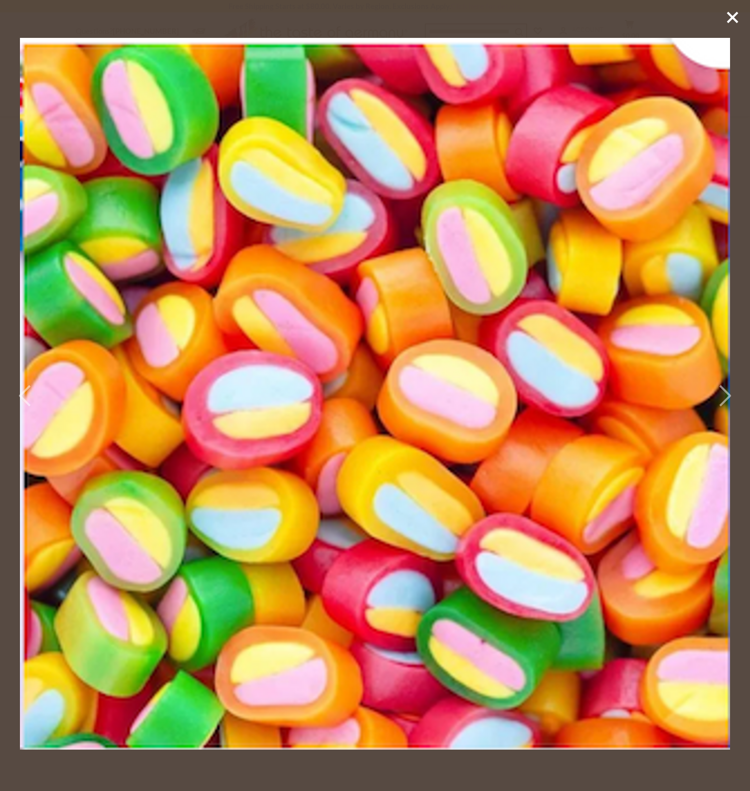
click at [729, 21] on line at bounding box center [732, 17] width 10 height 10
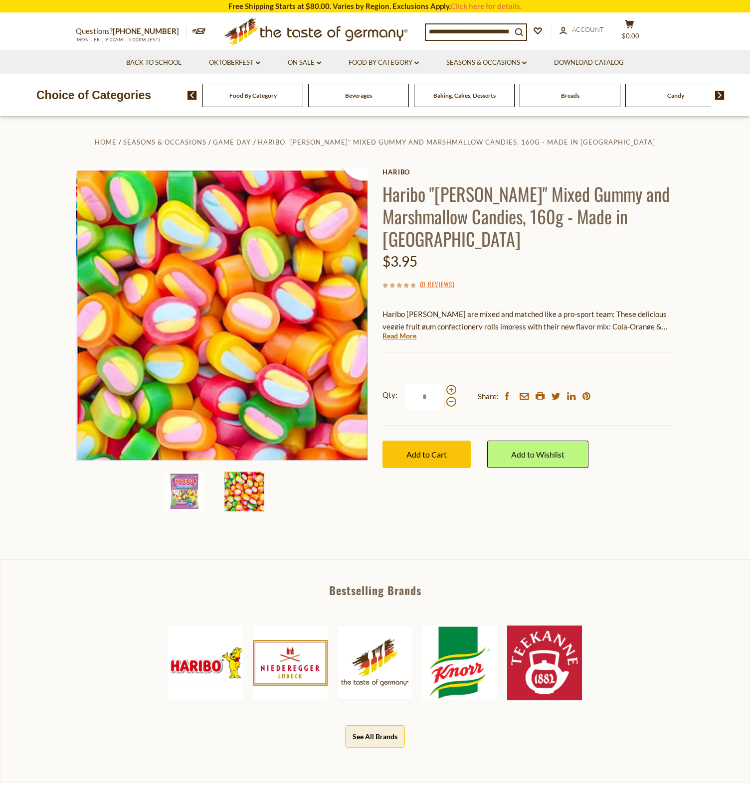
scroll to position [0, 0]
click at [455, 31] on input at bounding box center [469, 31] width 86 height 14
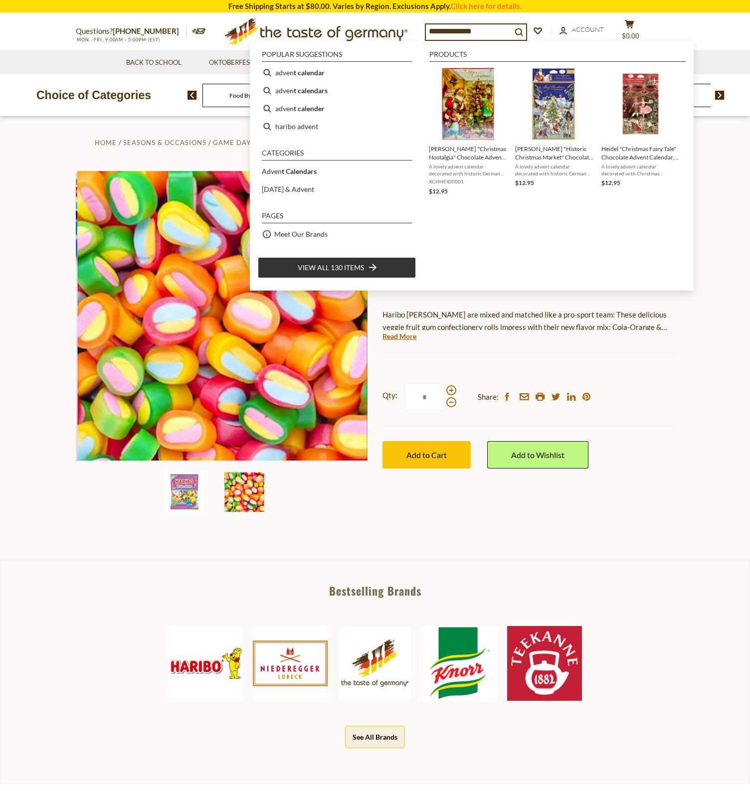
type input "**********"
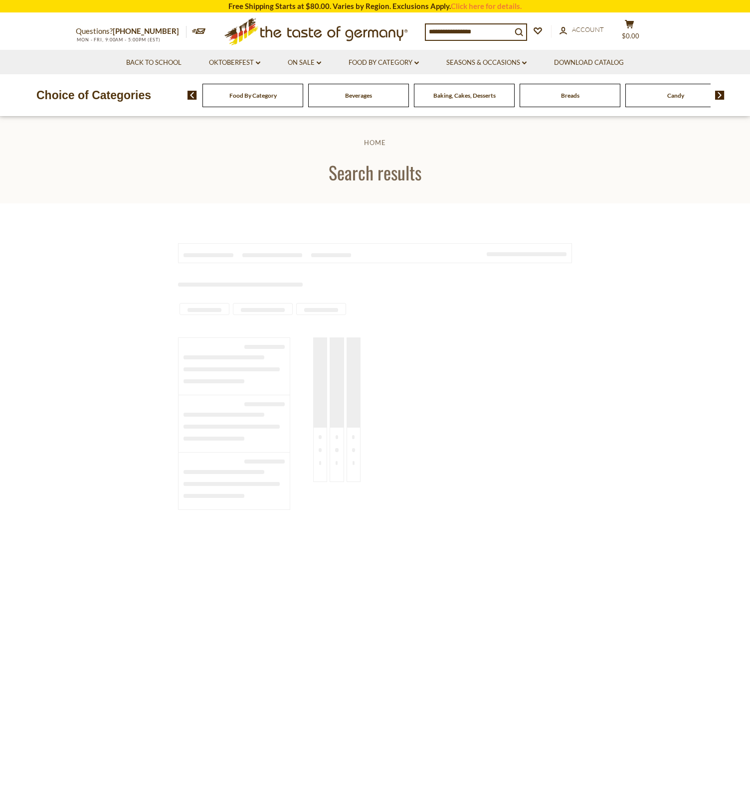
type input "**********"
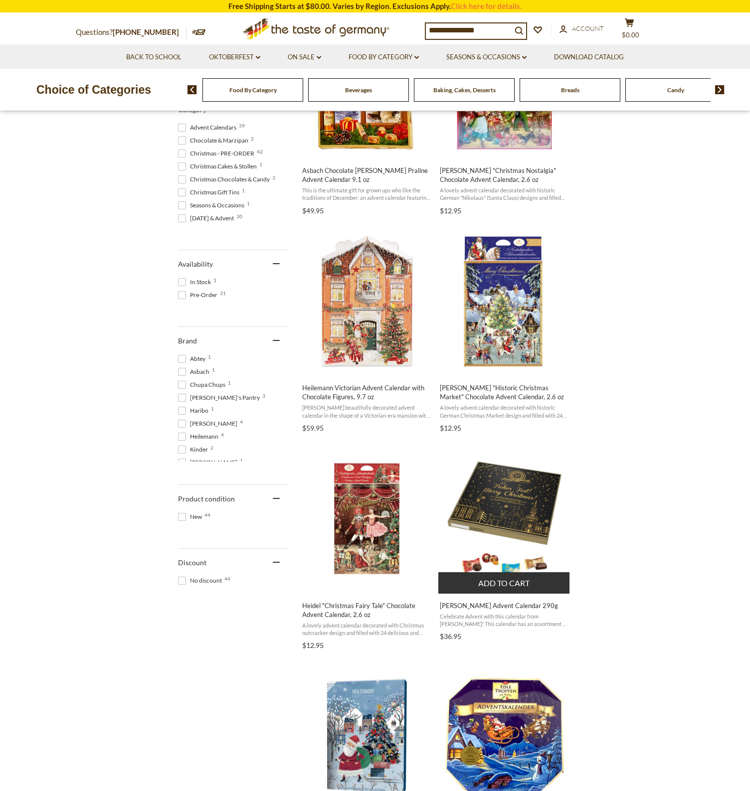
scroll to position [543, 0]
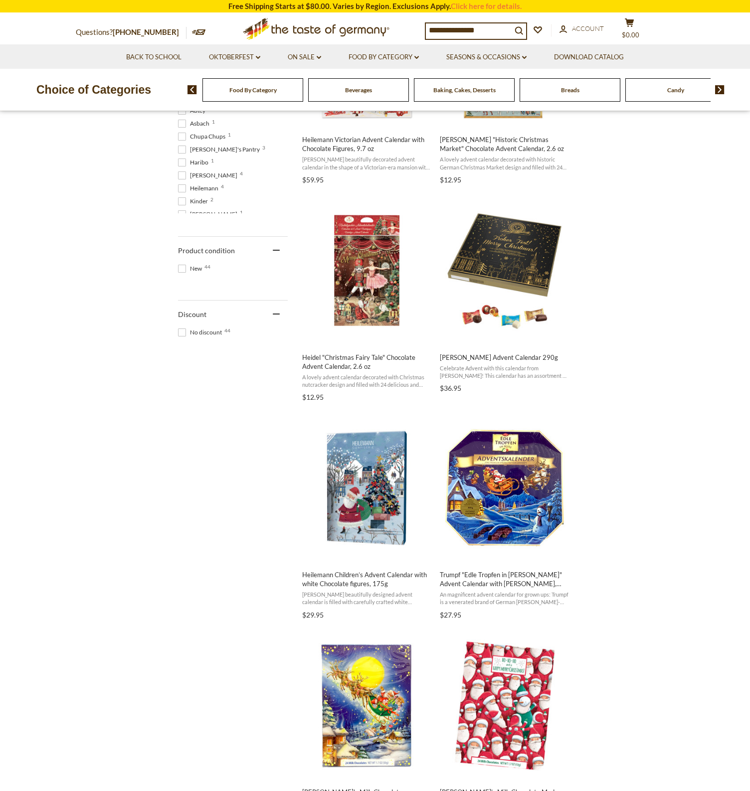
click at [642, 437] on section "Products 44 Categories 1 Showing 44 results for " advent calendar " Relevance R…" at bounding box center [375, 622] width 750 height 1924
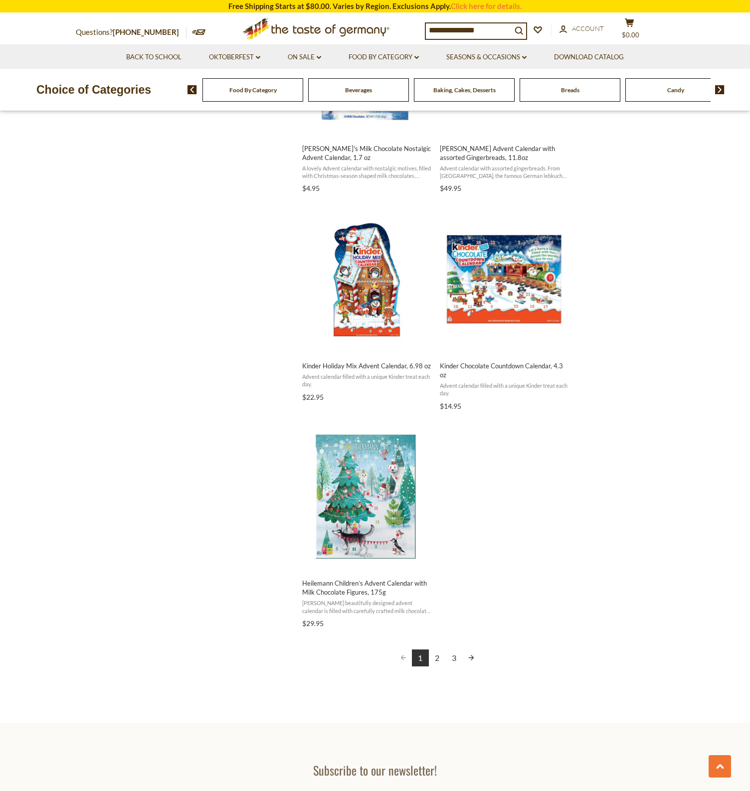
scroll to position [0, 0]
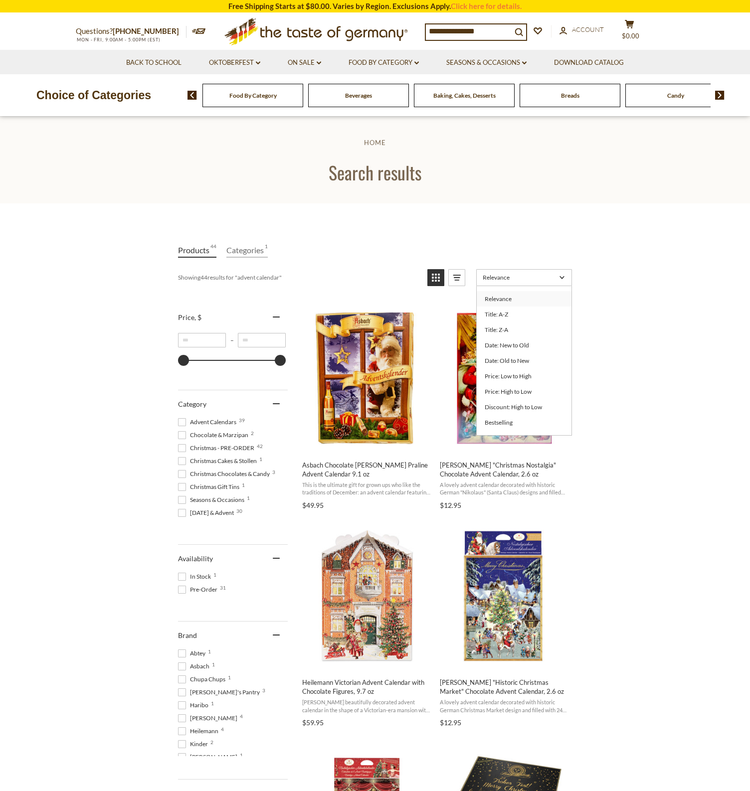
click at [553, 275] on span "Relevance" at bounding box center [519, 277] width 73 height 7
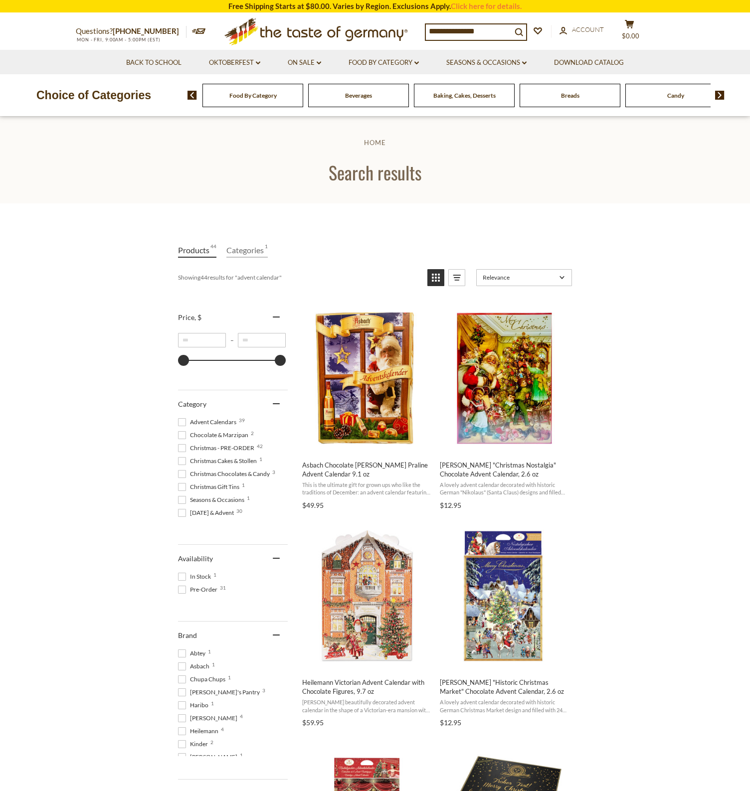
click at [553, 275] on span "Relevance" at bounding box center [519, 277] width 73 height 7
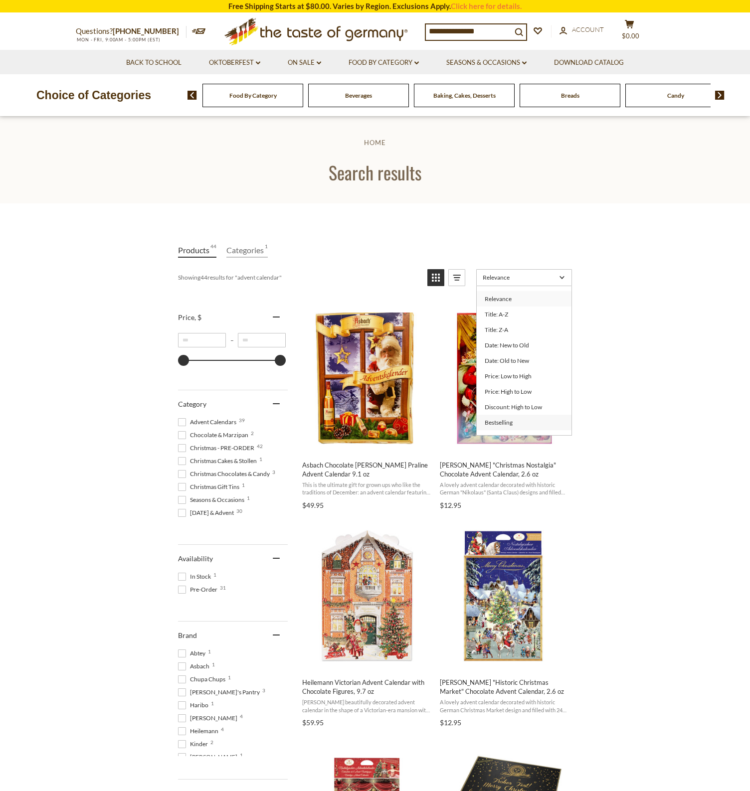
click at [537, 427] on link "Bestselling" at bounding box center [524, 422] width 95 height 15
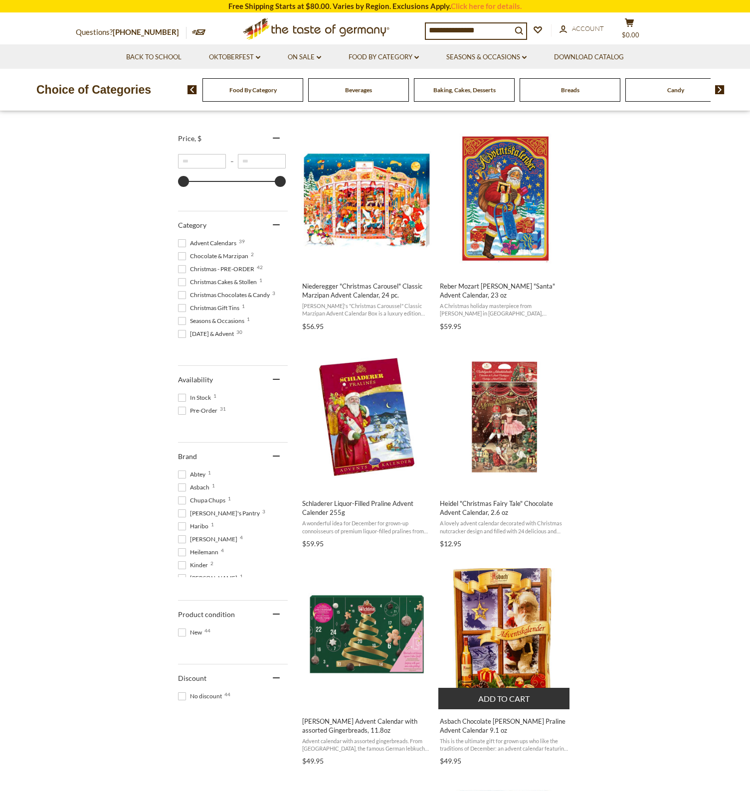
scroll to position [183, 0]
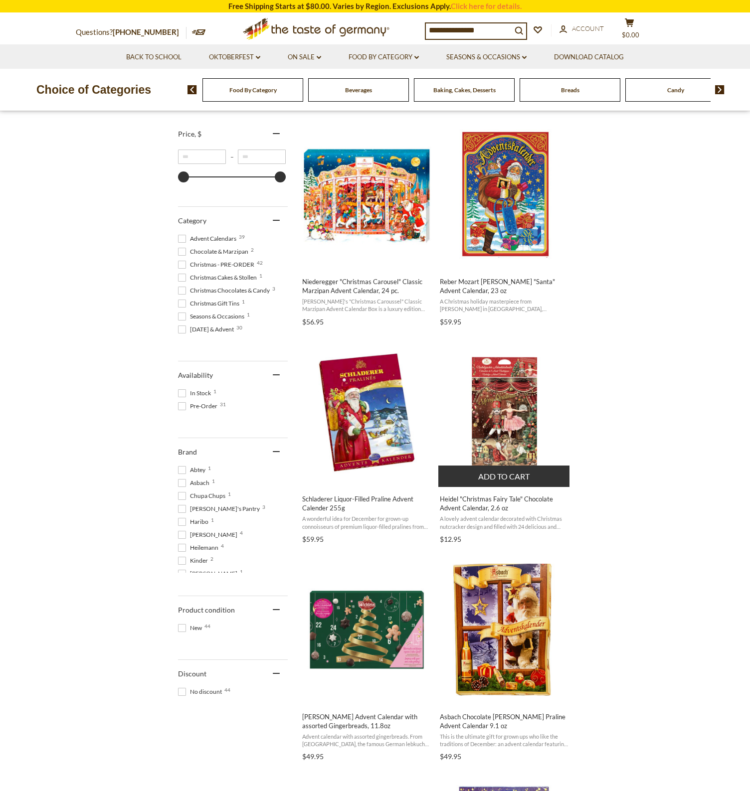
click at [513, 400] on img "Heidel" at bounding box center [504, 412] width 132 height 132
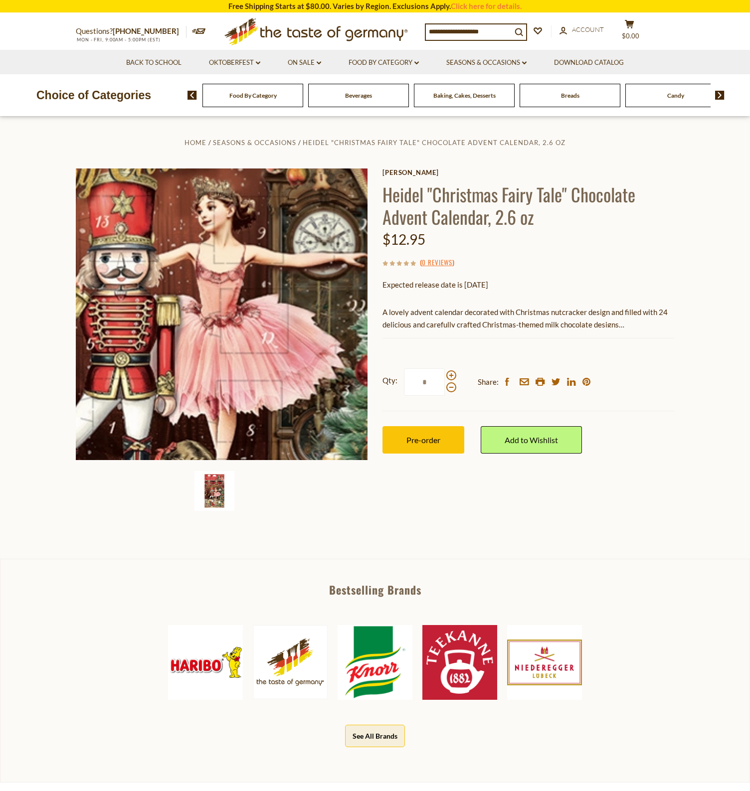
click at [238, 331] on img at bounding box center [222, 315] width 292 height 292
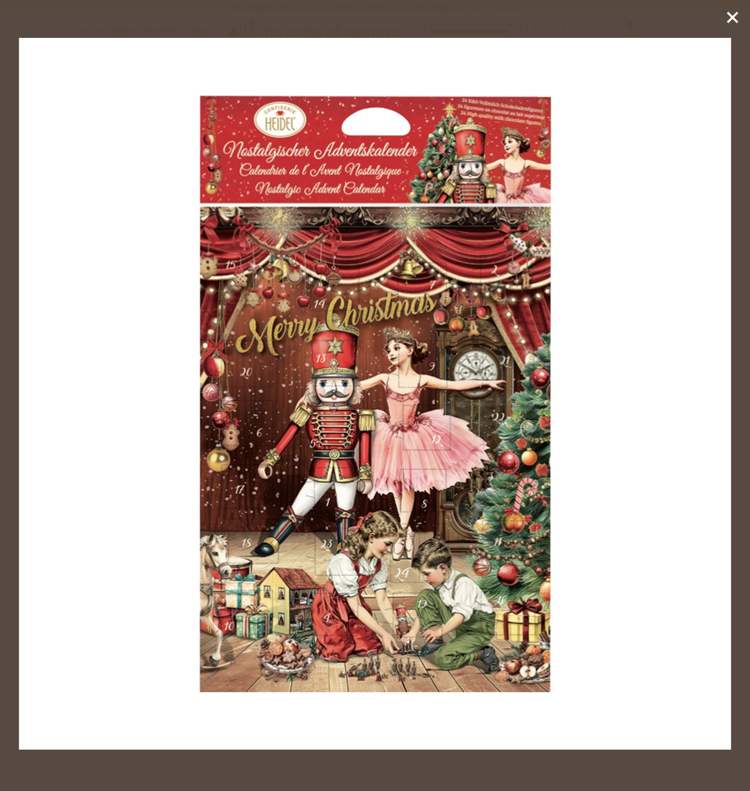
click at [738, 17] on icon at bounding box center [732, 17] width 15 height 15
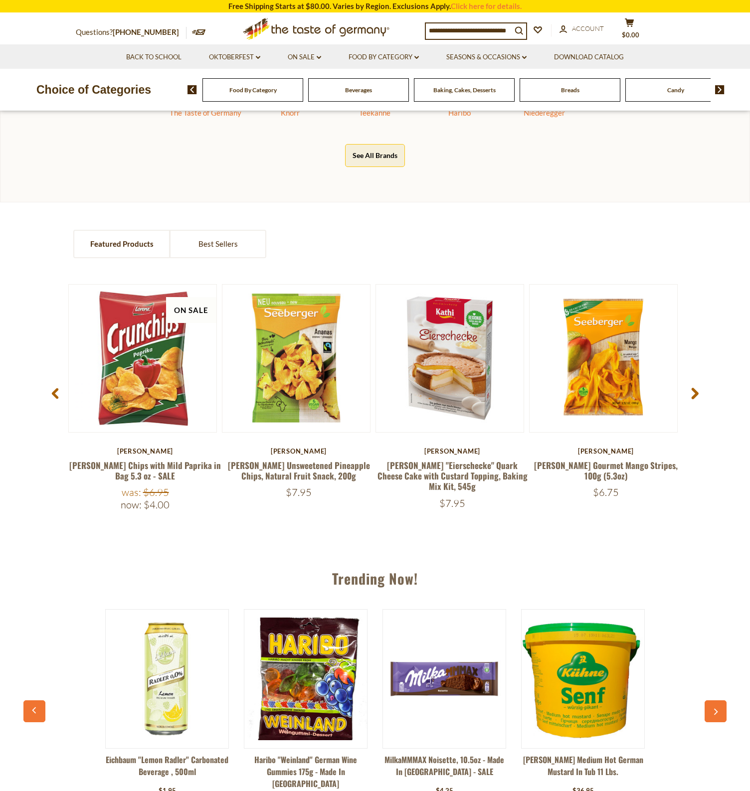
scroll to position [700, 0]
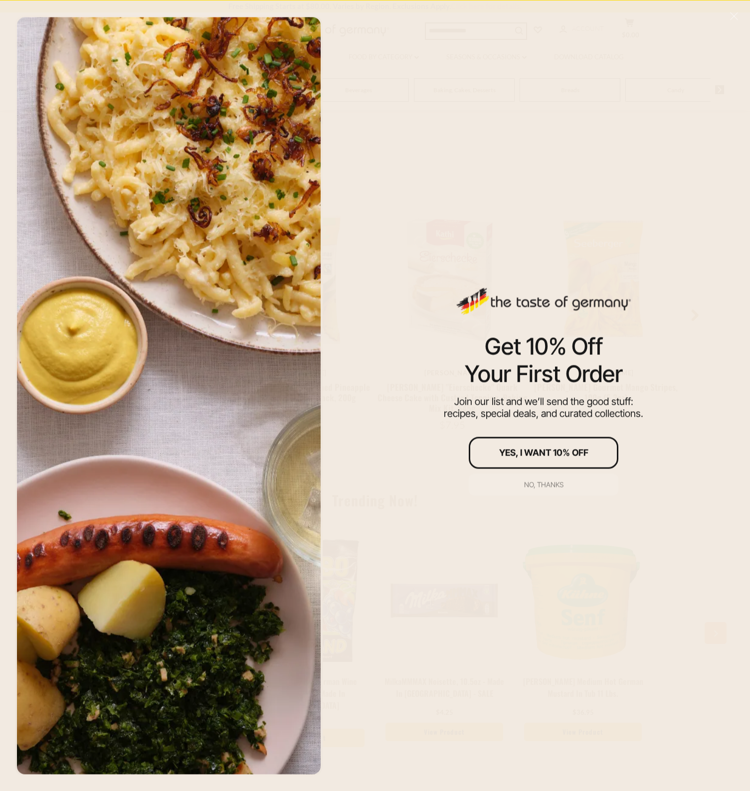
click at [552, 492] on button "No, thanks" at bounding box center [544, 485] width 150 height 22
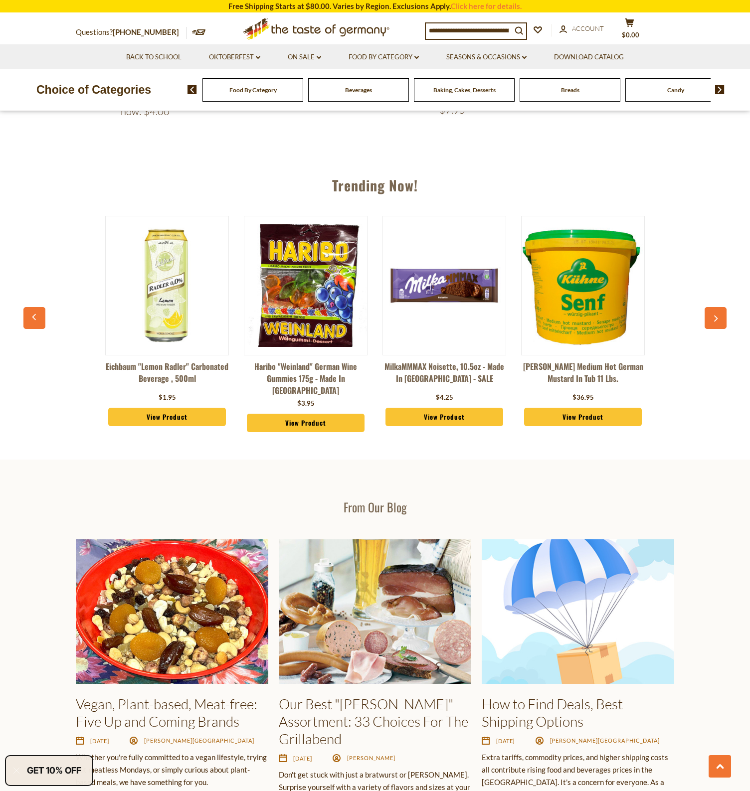
scroll to position [1038, 0]
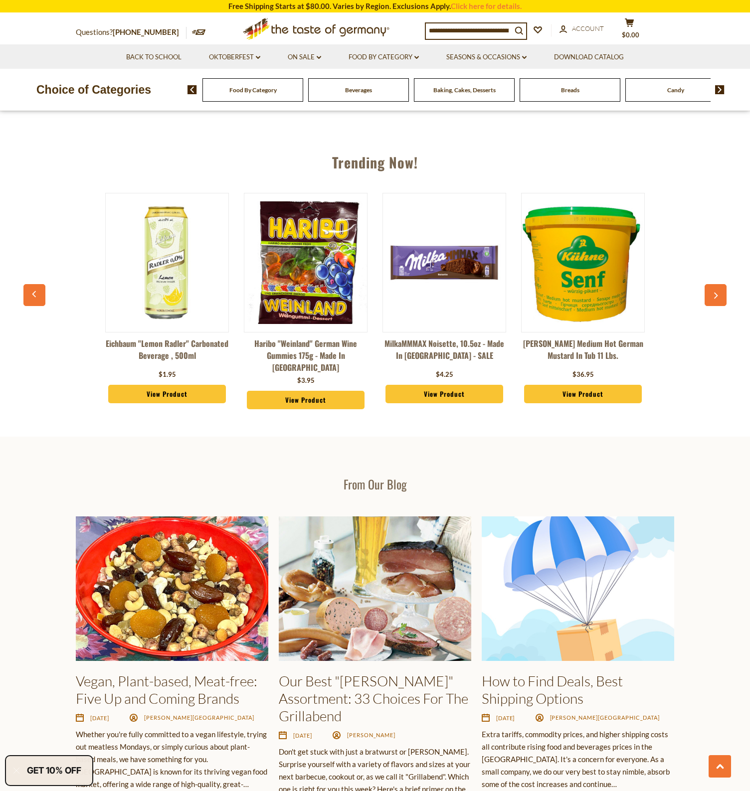
click at [311, 278] on img at bounding box center [305, 262] width 123 height 123
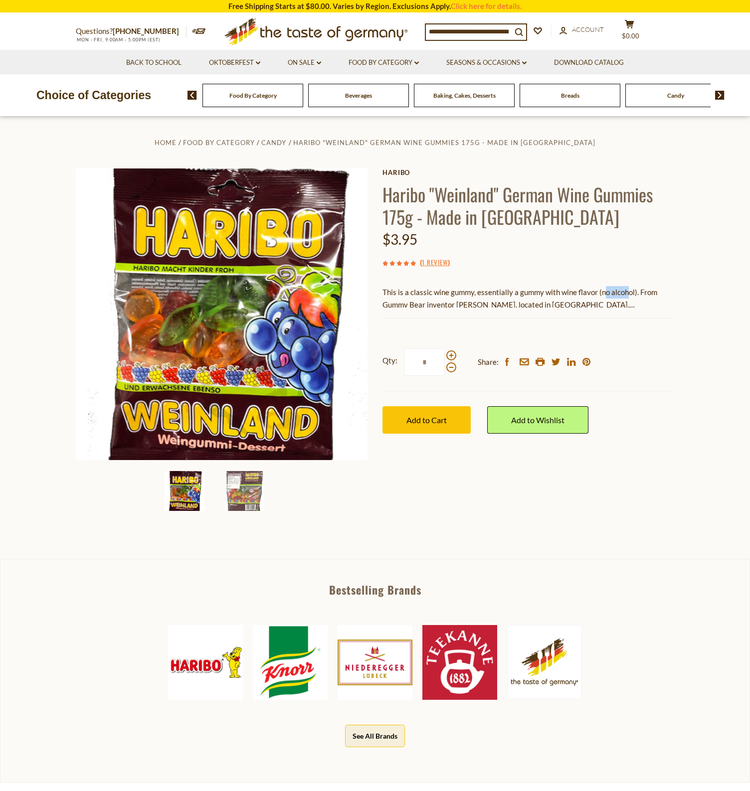
drag, startPoint x: 601, startPoint y: 292, endPoint x: 632, endPoint y: 289, distance: 31.0
click at [630, 290] on p "This is a classic wine gummy, essentially a gummy with wine flavor (no alcohol)…" at bounding box center [528, 298] width 292 height 25
click at [623, 297] on p "This is a classic wine gummy, essentially a gummy with wine flavor (no alcohol)…" at bounding box center [528, 298] width 292 height 25
click at [308, 33] on icon ".st0{fill:#EDD300;} .st1{fill:#D33E21;}" at bounding box center [316, 31] width 186 height 36
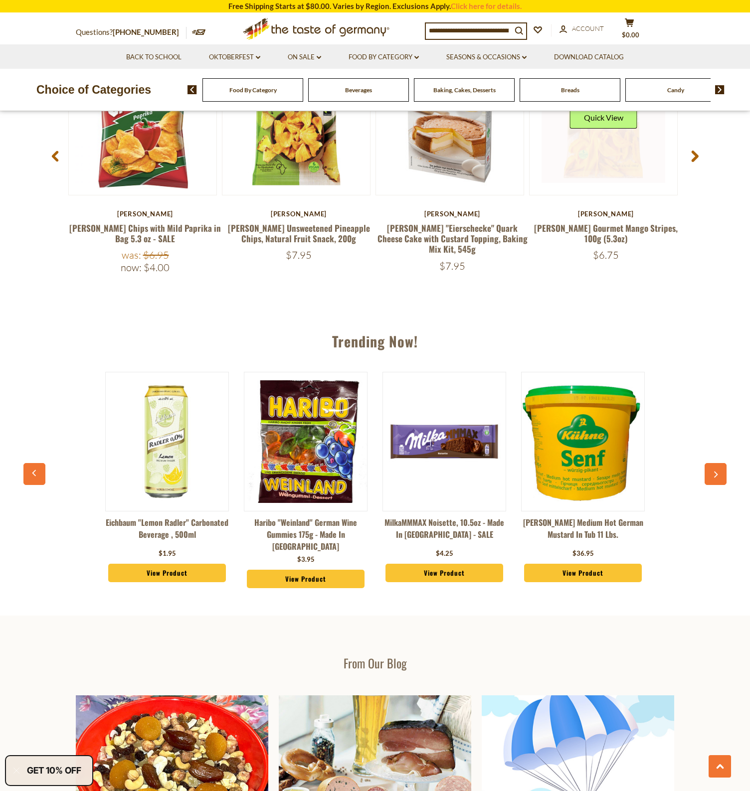
scroll to position [912, 0]
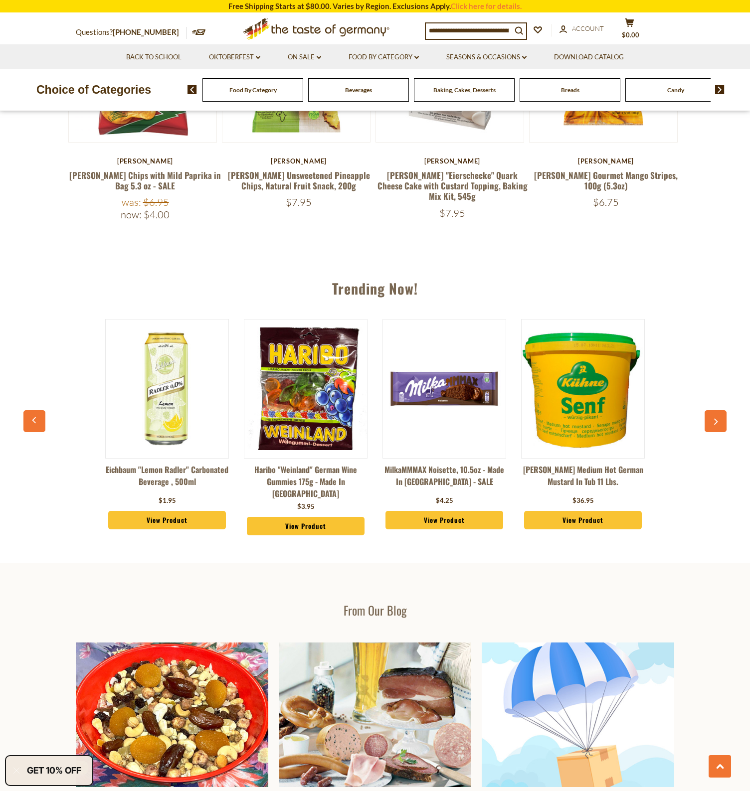
click at [718, 419] on icon "button" at bounding box center [715, 421] width 6 height 7
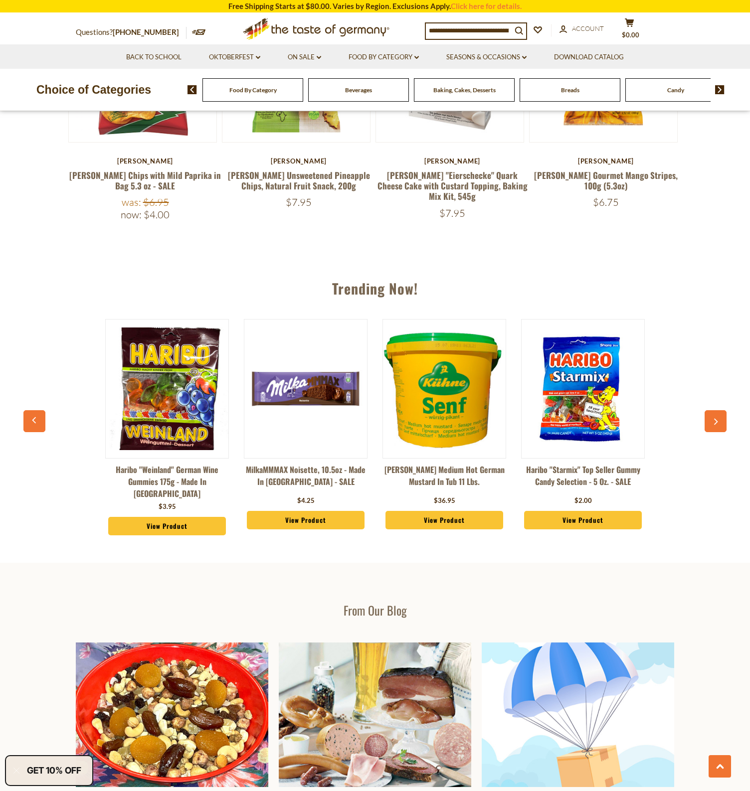
click at [716, 419] on icon "button" at bounding box center [716, 422] width 4 height 6
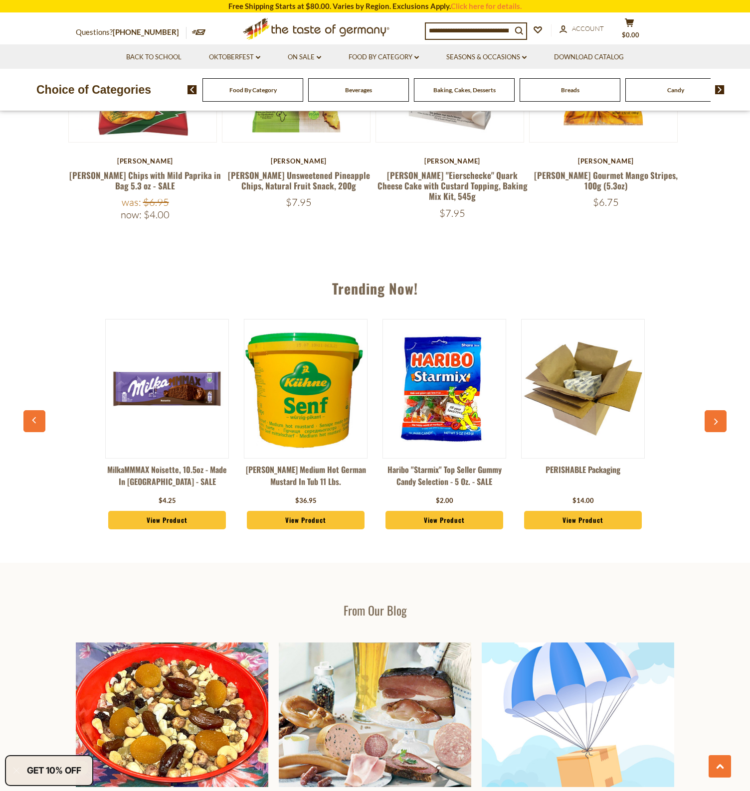
click at [714, 418] on icon "button" at bounding box center [715, 421] width 6 height 7
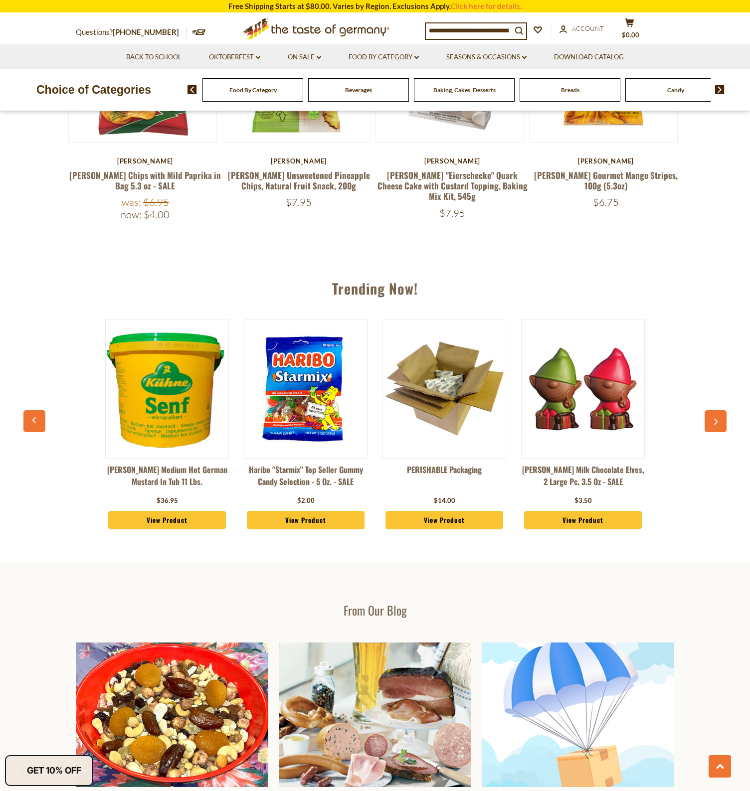
click at [714, 418] on icon "button" at bounding box center [715, 421] width 6 height 7
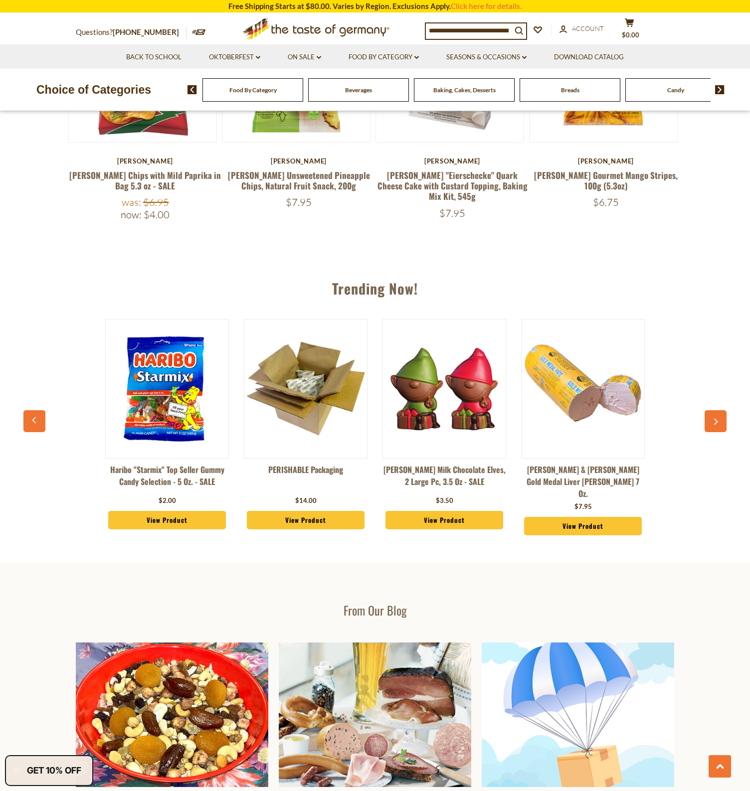
click at [714, 418] on icon "button" at bounding box center [715, 421] width 6 height 7
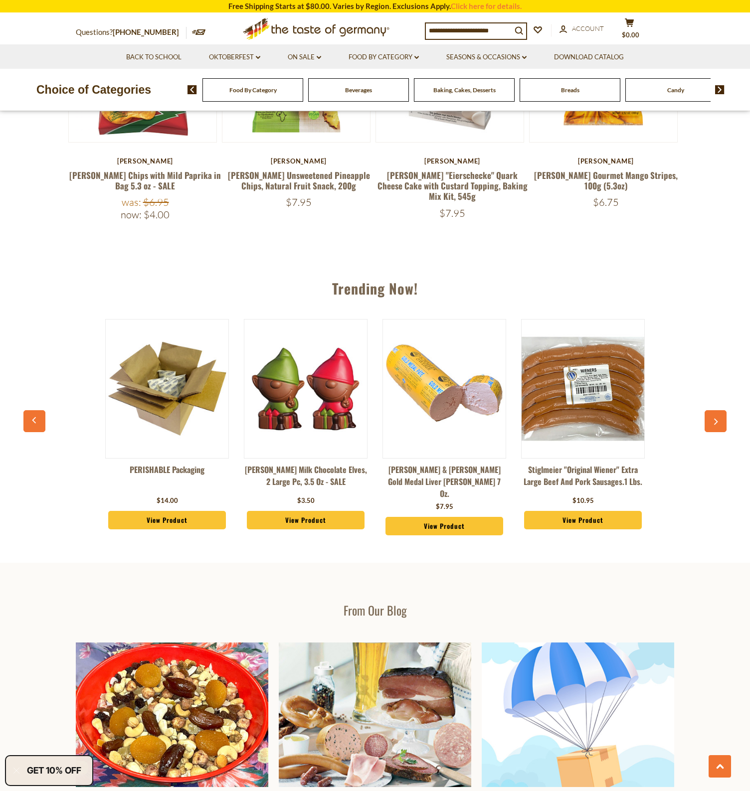
click at [714, 418] on icon "button" at bounding box center [715, 421] width 6 height 7
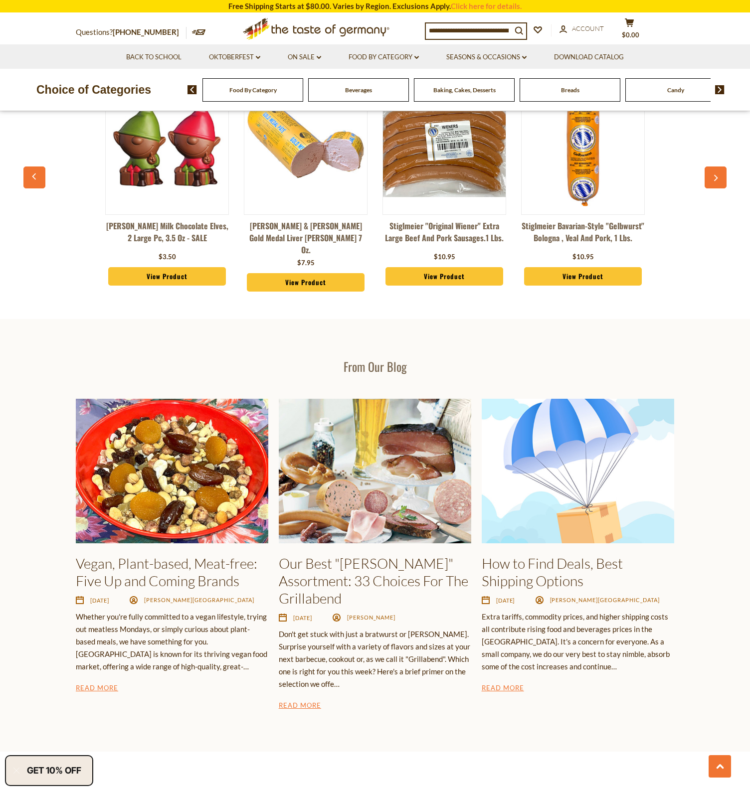
scroll to position [941, 0]
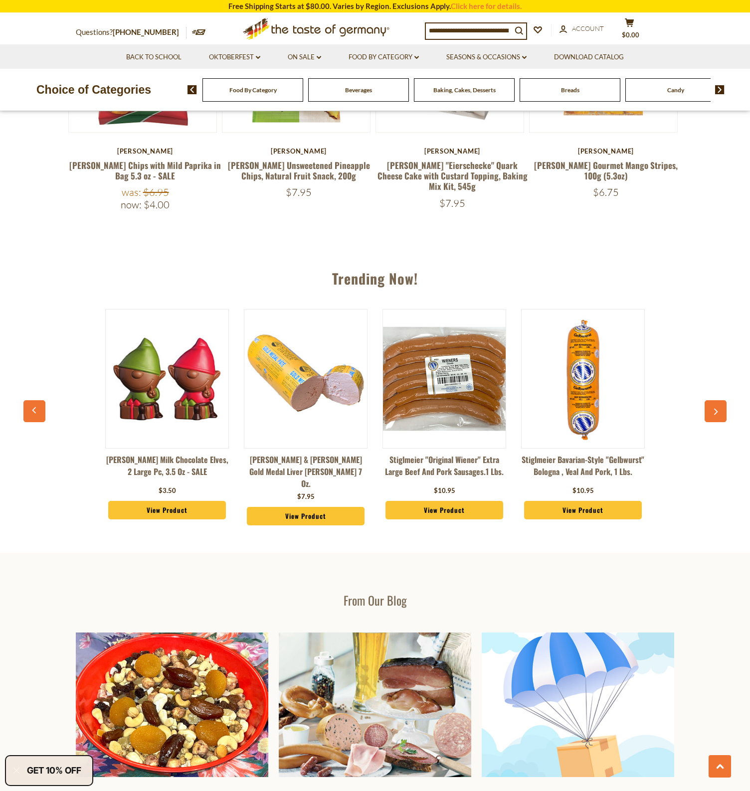
click at [712, 410] on button "button" at bounding box center [715, 411] width 22 height 22
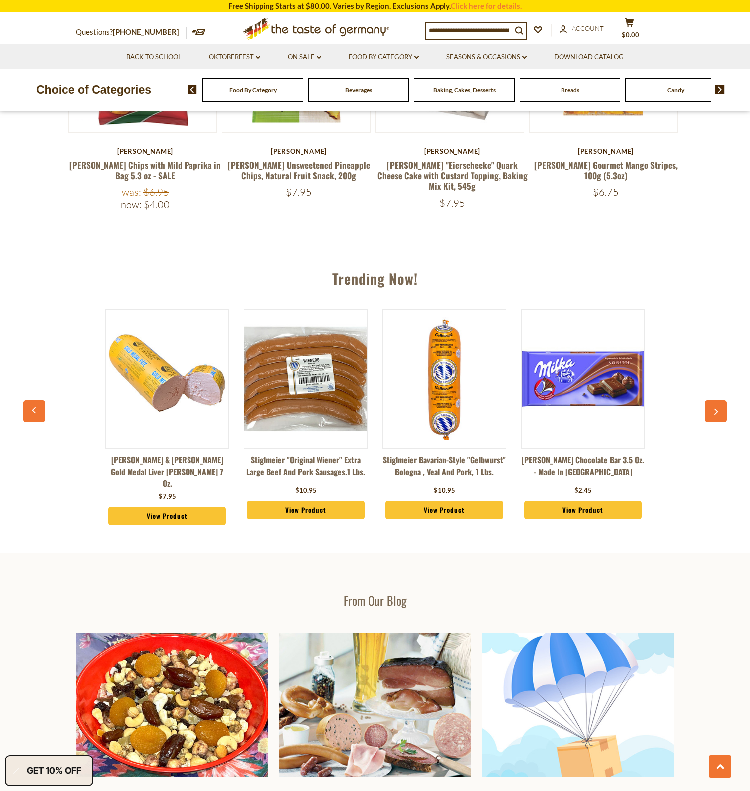
click at [712, 410] on button "button" at bounding box center [715, 411] width 22 height 22
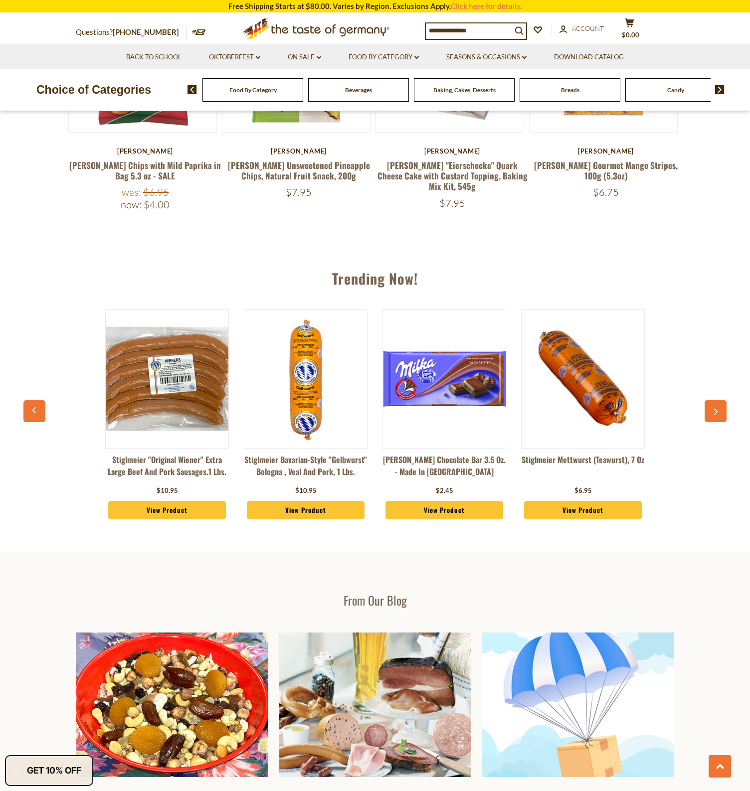
click at [712, 410] on button "button" at bounding box center [715, 411] width 22 height 22
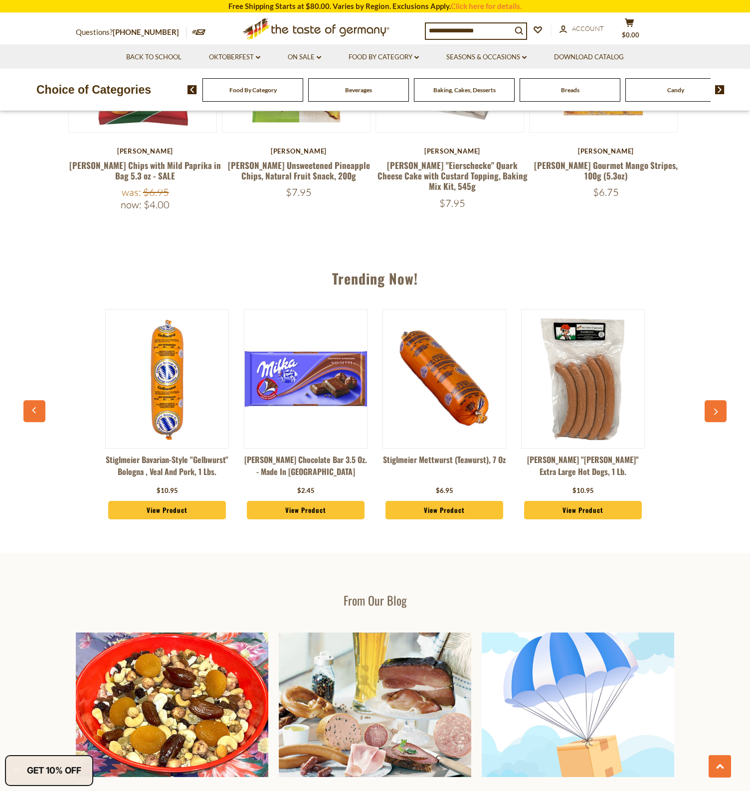
click at [712, 410] on button "button" at bounding box center [715, 411] width 22 height 22
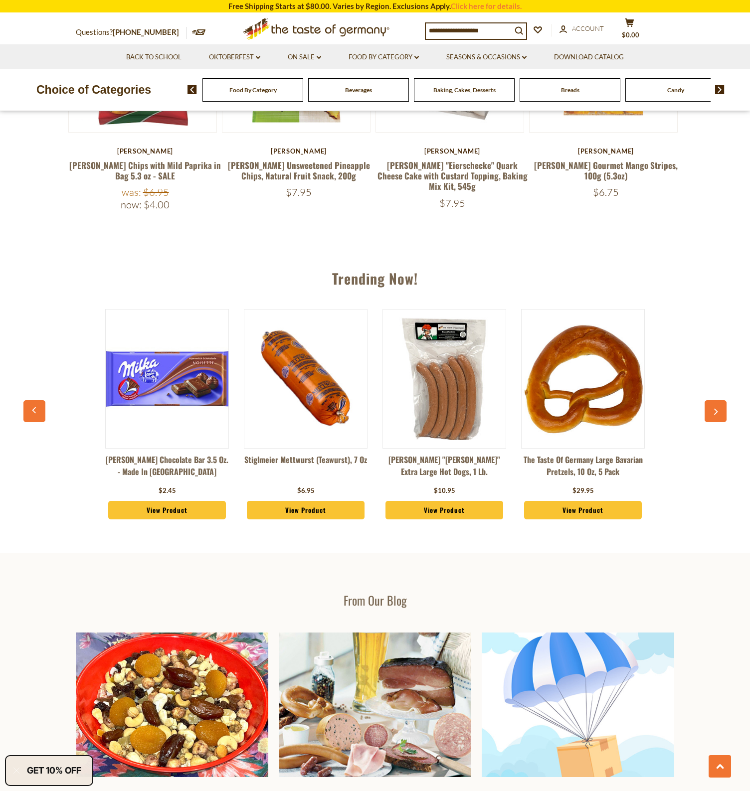
click at [712, 410] on button "button" at bounding box center [715, 411] width 22 height 22
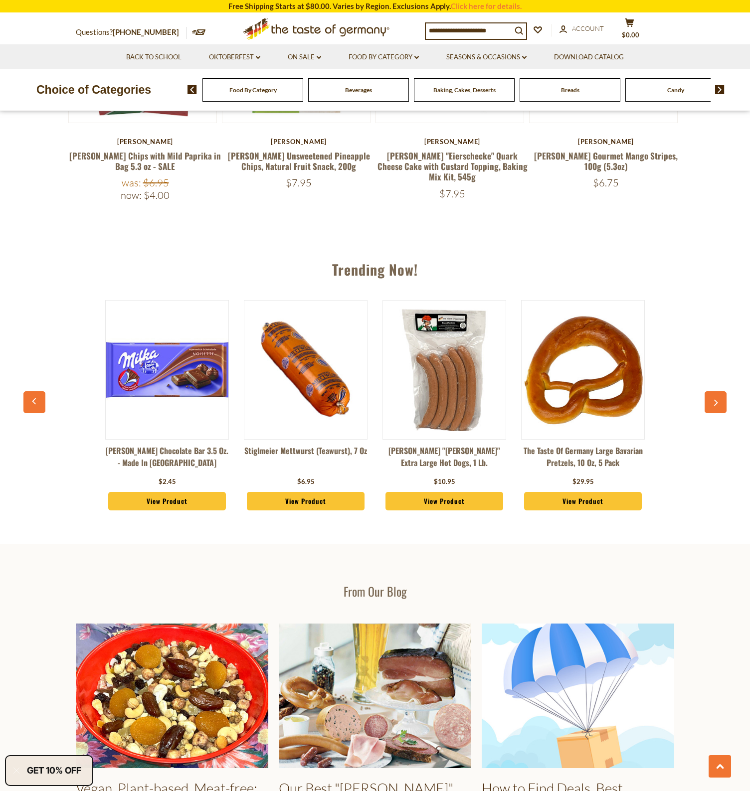
scroll to position [0, 1525]
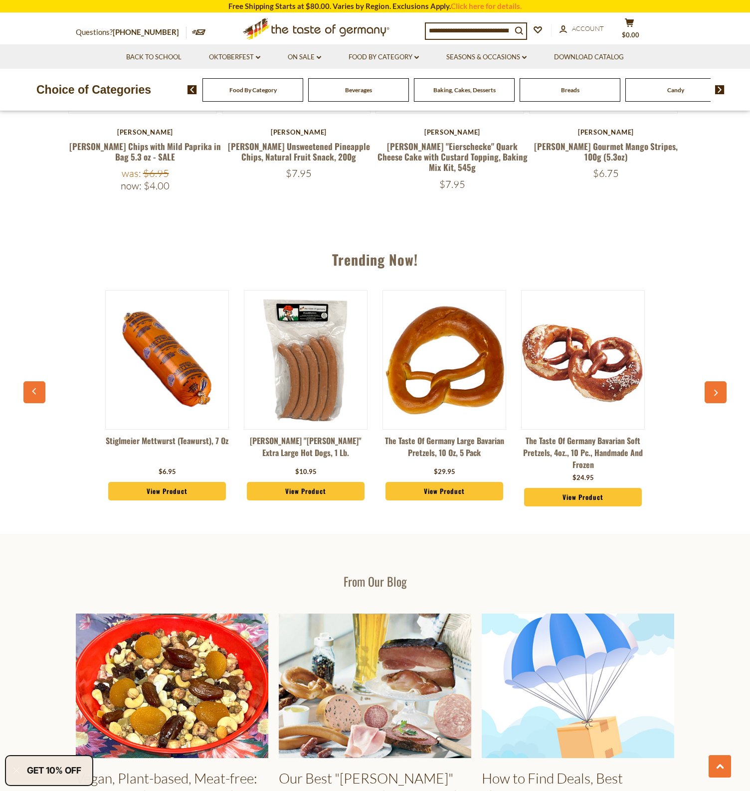
click at [712, 410] on div "Eichbaum "Lemon Radler" Carbonated Beverage , 500ml $1.95 View Product Haribo "…" at bounding box center [374, 401] width 693 height 246
click at [714, 397] on button "button" at bounding box center [715, 392] width 22 height 22
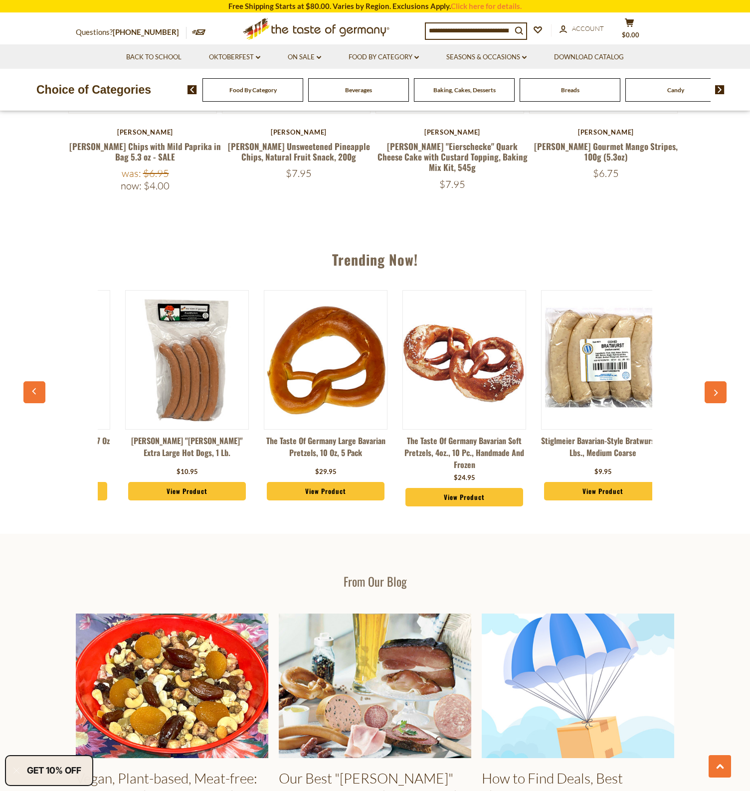
scroll to position [0, 1663]
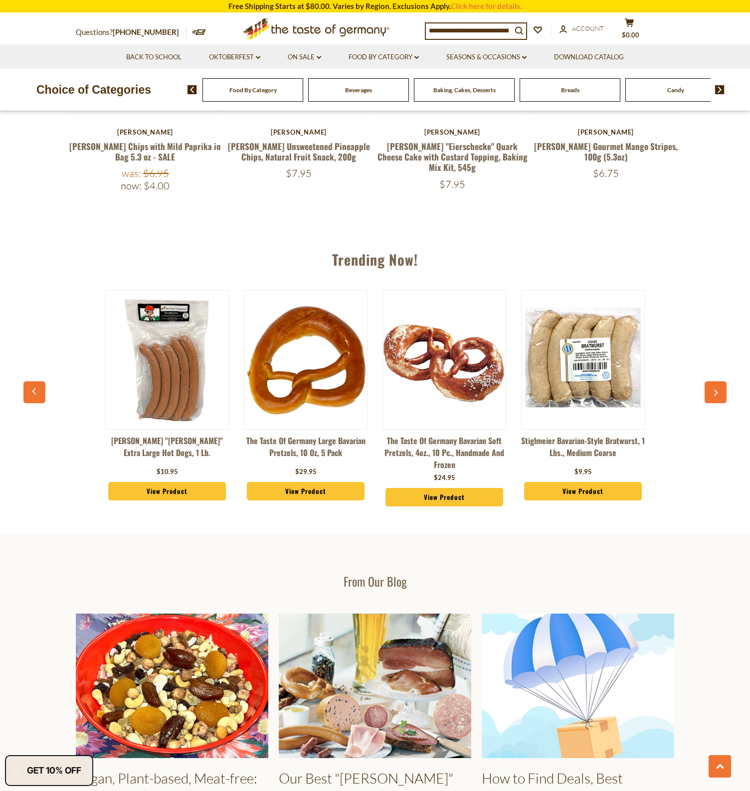
click at [471, 382] on img at bounding box center [444, 360] width 123 height 123
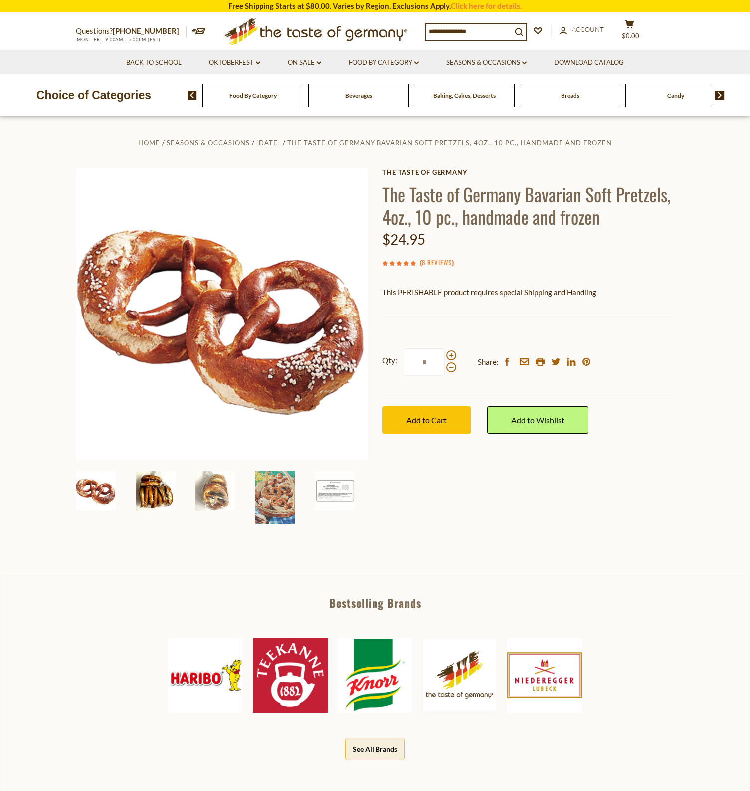
click at [149, 500] on img at bounding box center [156, 491] width 40 height 40
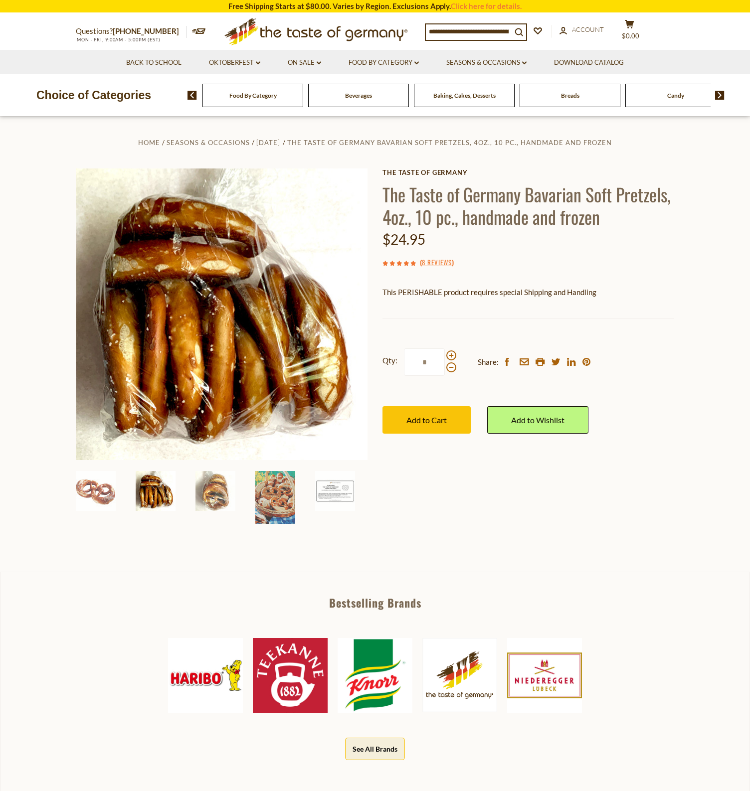
click at [252, 483] on div at bounding box center [222, 497] width 299 height 53
click at [275, 487] on img at bounding box center [275, 497] width 40 height 53
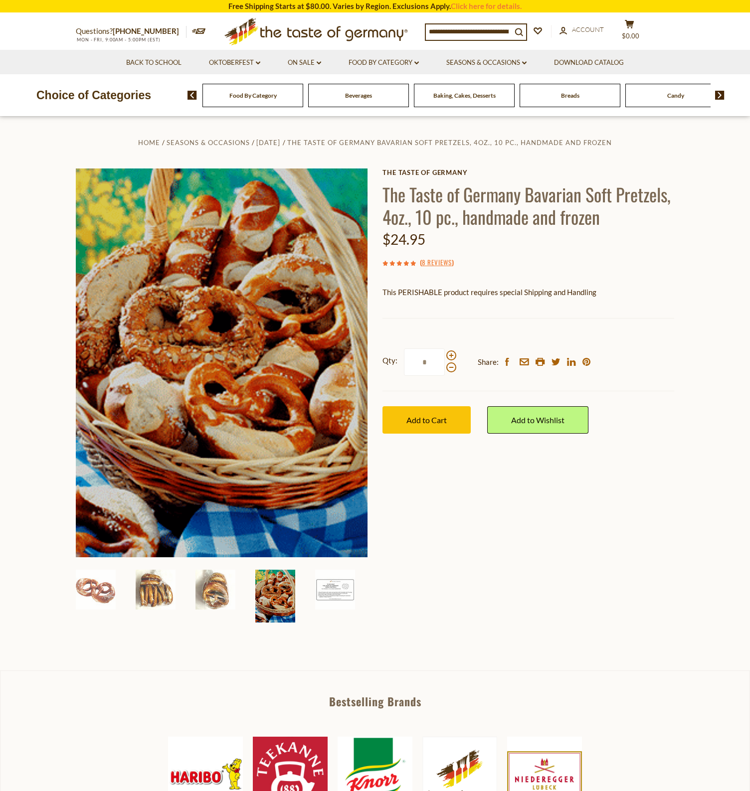
click at [456, 24] on input at bounding box center [469, 31] width 86 height 14
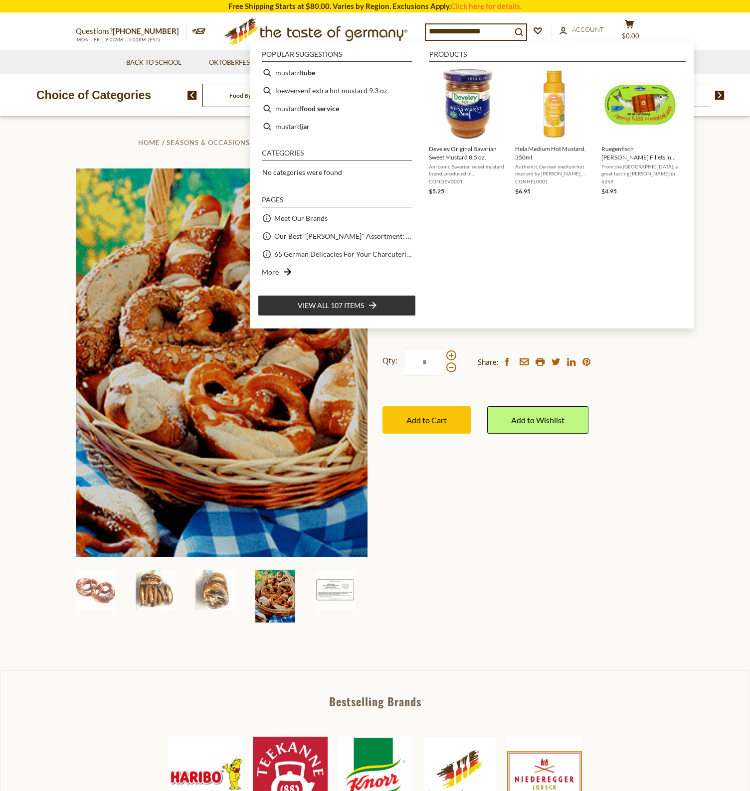
type input "**********"
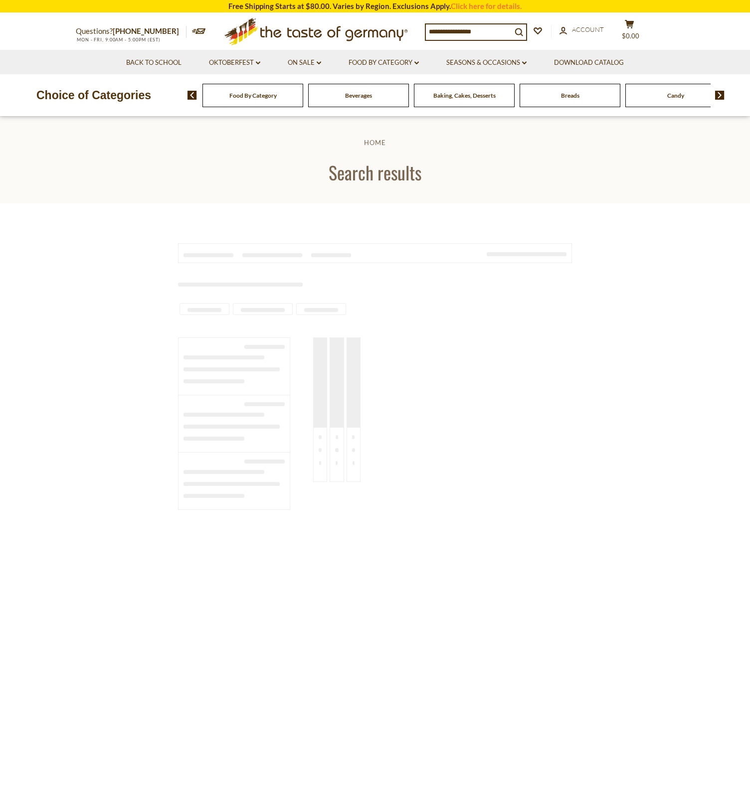
type input "**********"
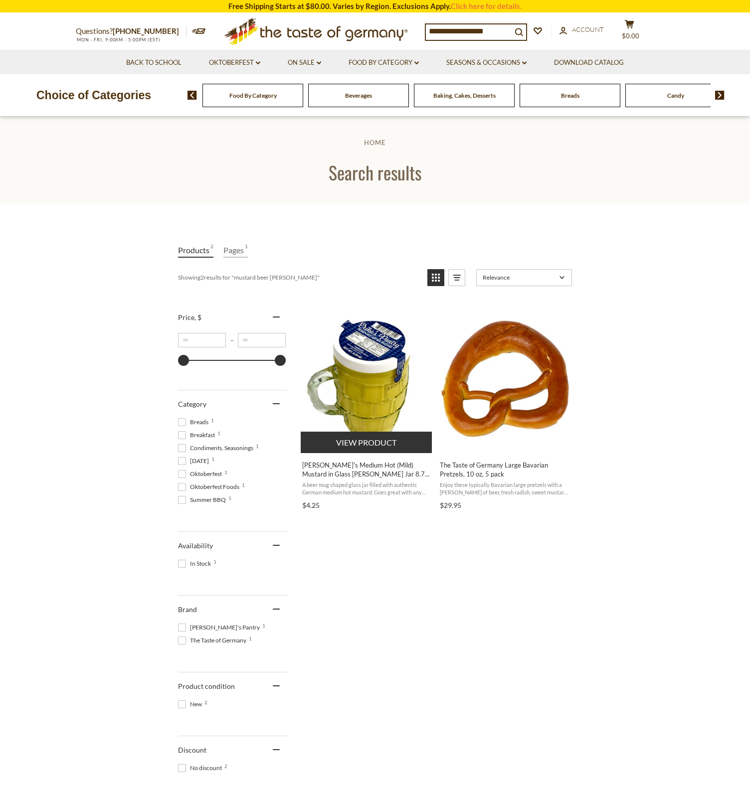
click at [357, 400] on img "Erika's Medium Hot (Mild) Mustard in Glass Stein Jar 8.7 oz." at bounding box center [367, 379] width 132 height 132
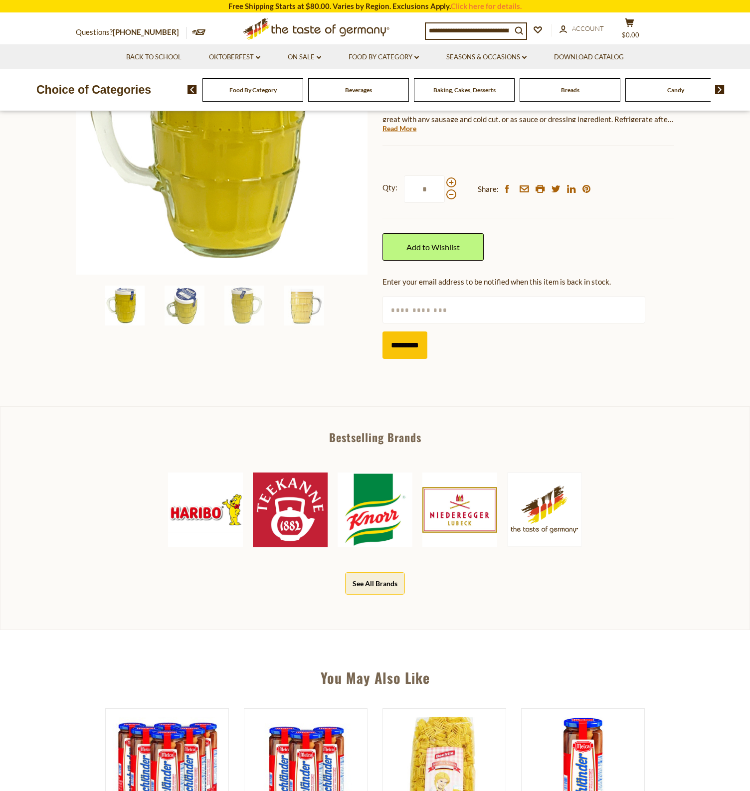
scroll to position [411, 0]
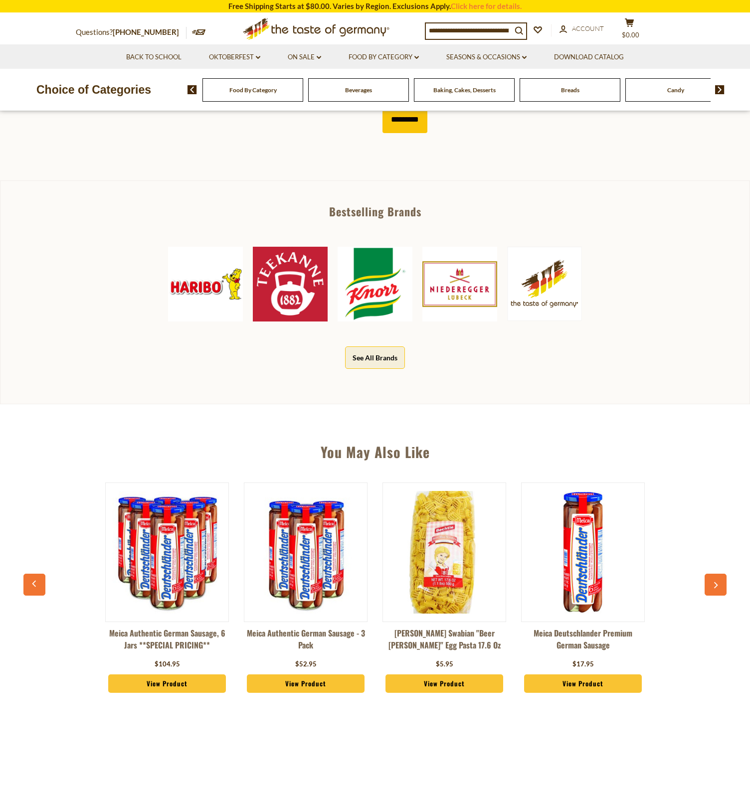
click at [434, 539] on img at bounding box center [444, 552] width 123 height 123
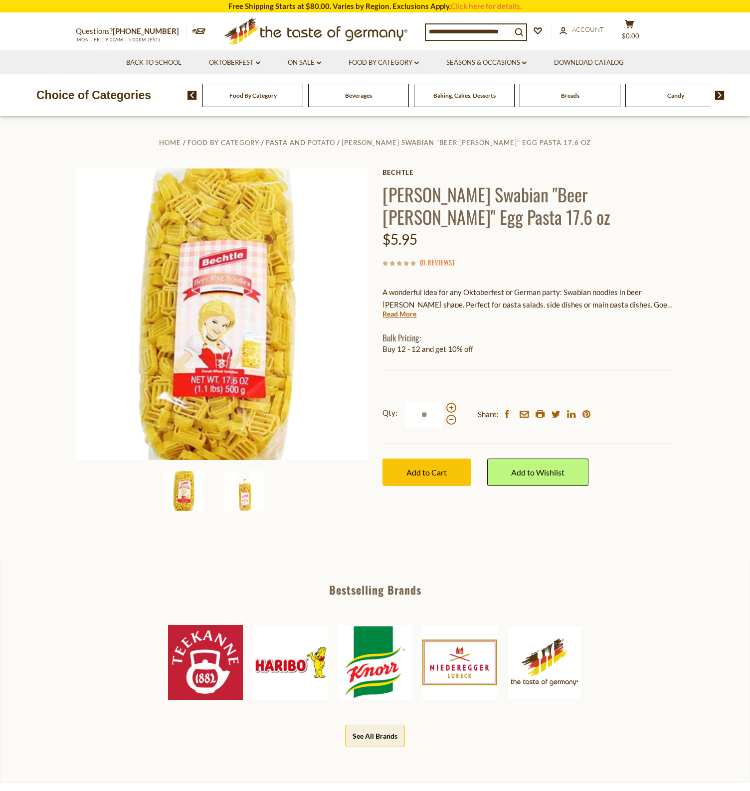
type input "*"
click at [441, 29] on input at bounding box center [469, 31] width 86 height 14
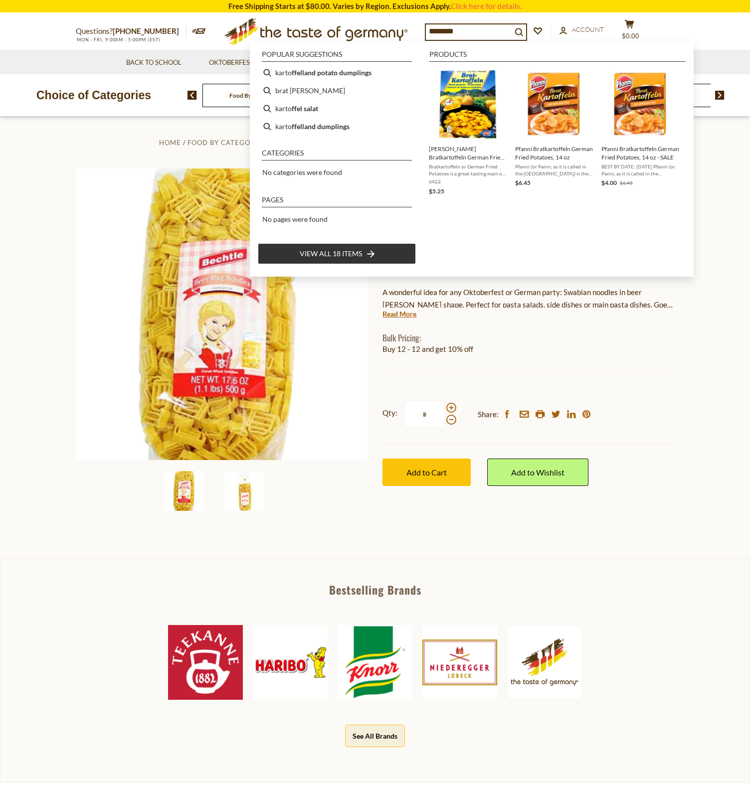
type input "*********"
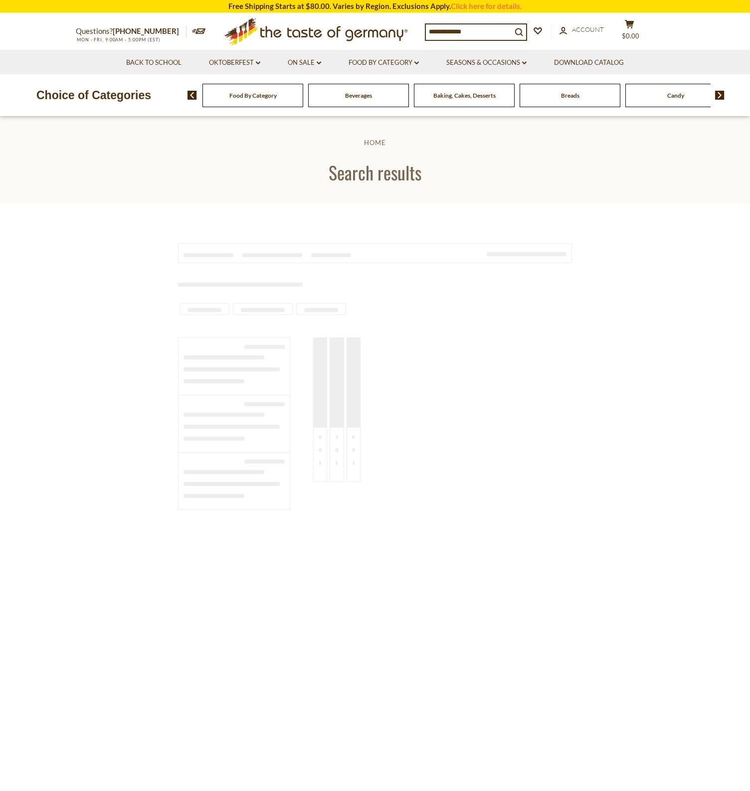
type input "*********"
